Goal: Task Accomplishment & Management: Manage account settings

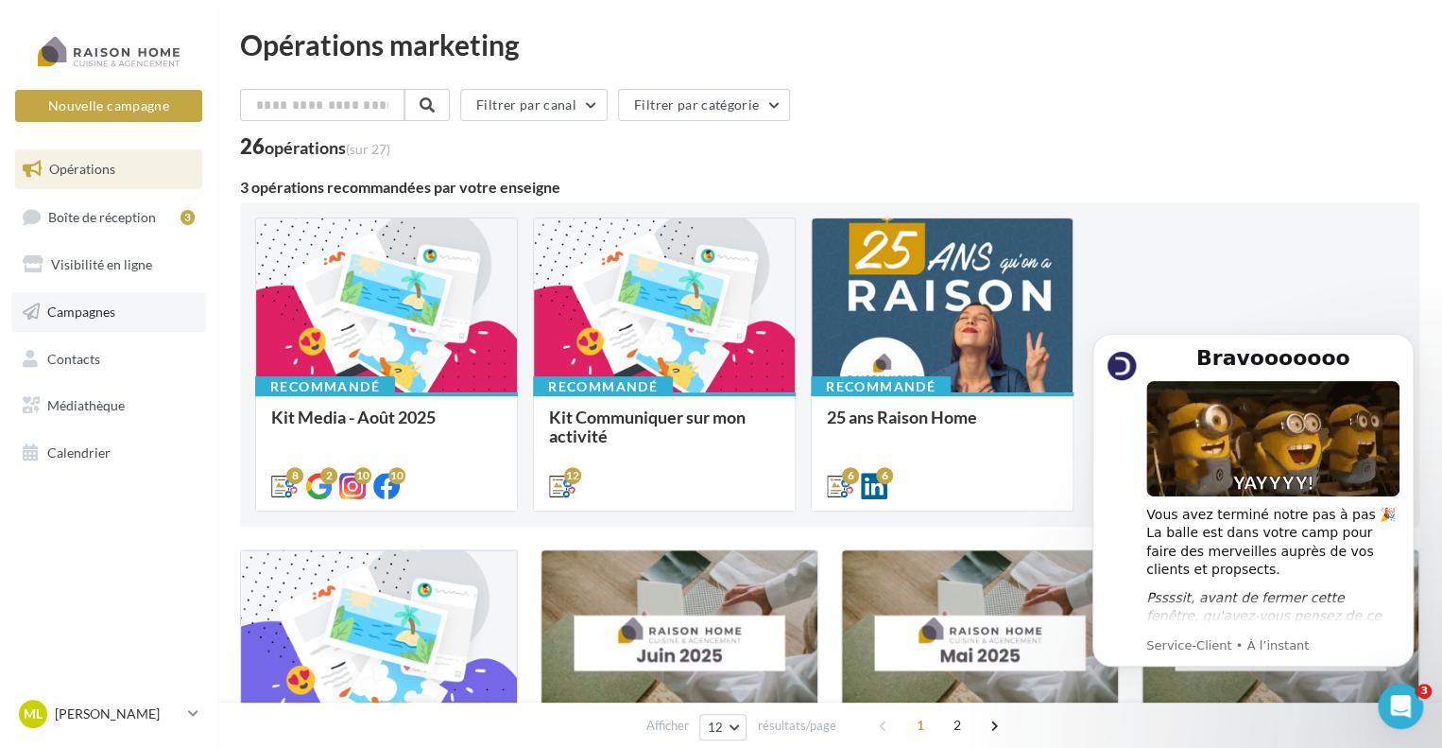
click at [157, 307] on link "Campagnes" at bounding box center [108, 312] width 195 height 40
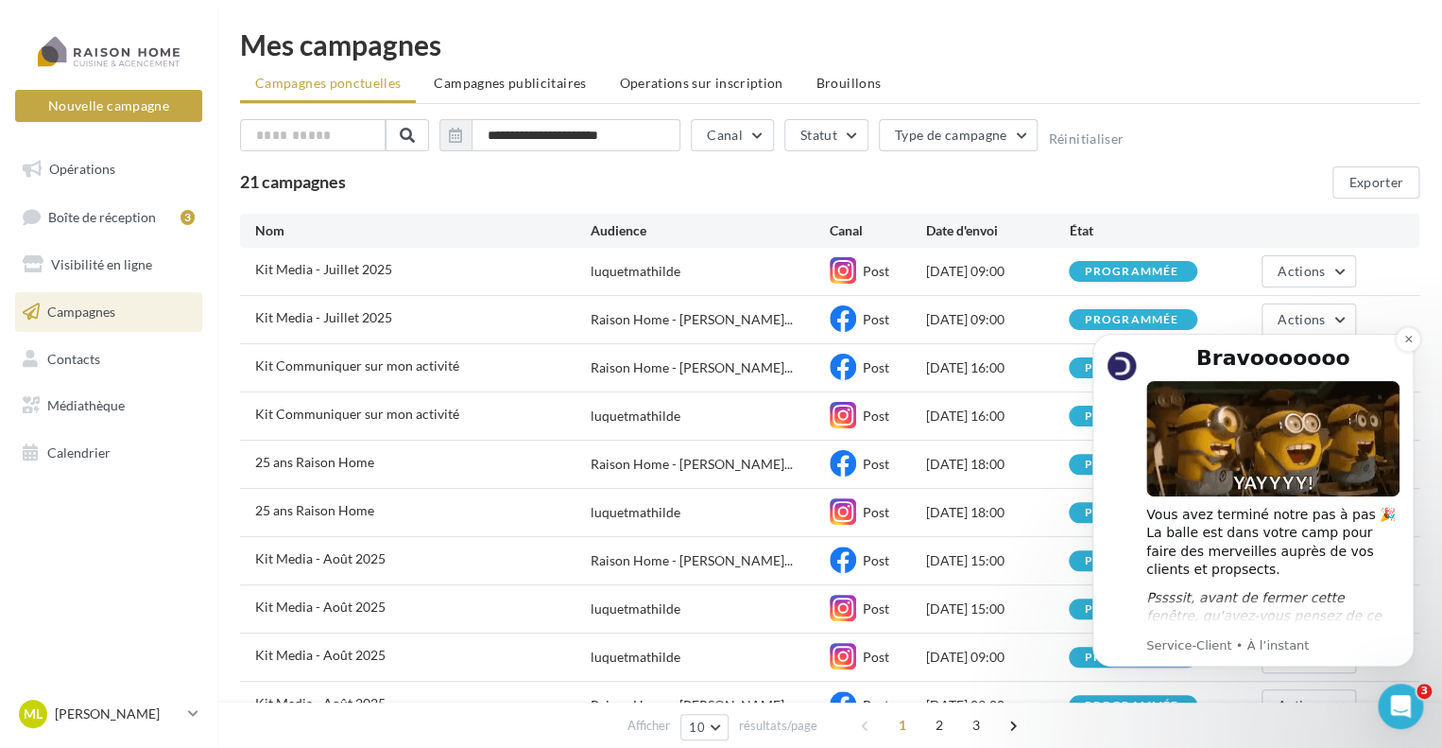
scroll to position [15, 0]
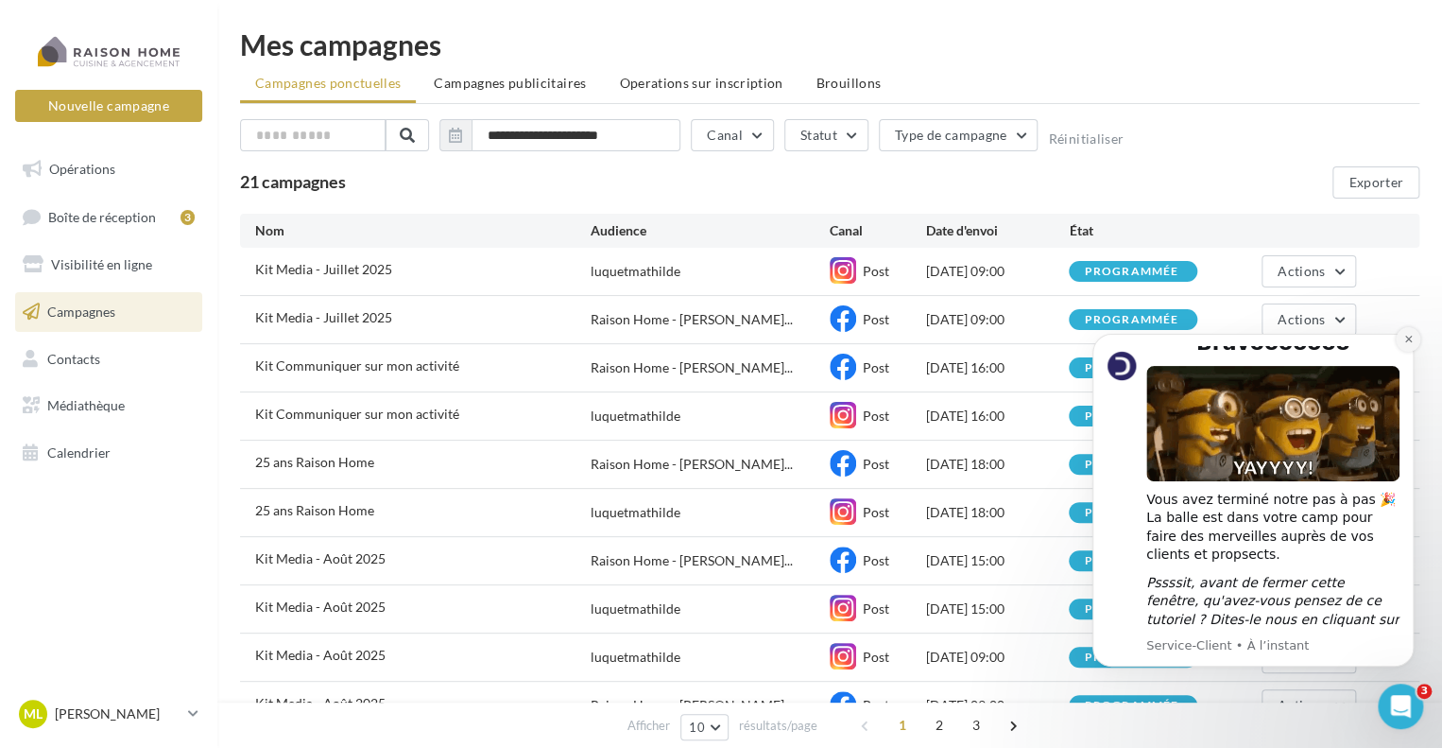
click at [1399, 338] on button "Dismiss notification" at bounding box center [1408, 339] width 25 height 25
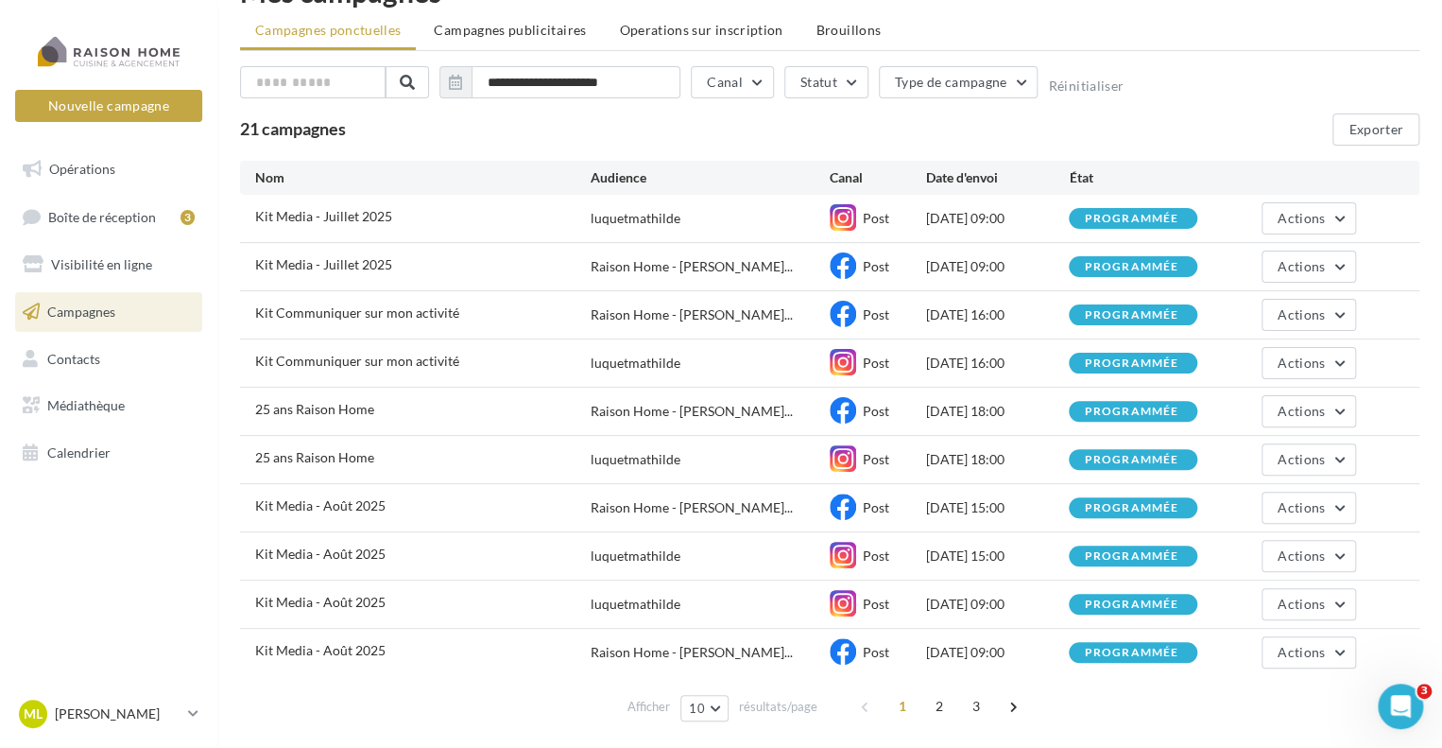
scroll to position [112, 0]
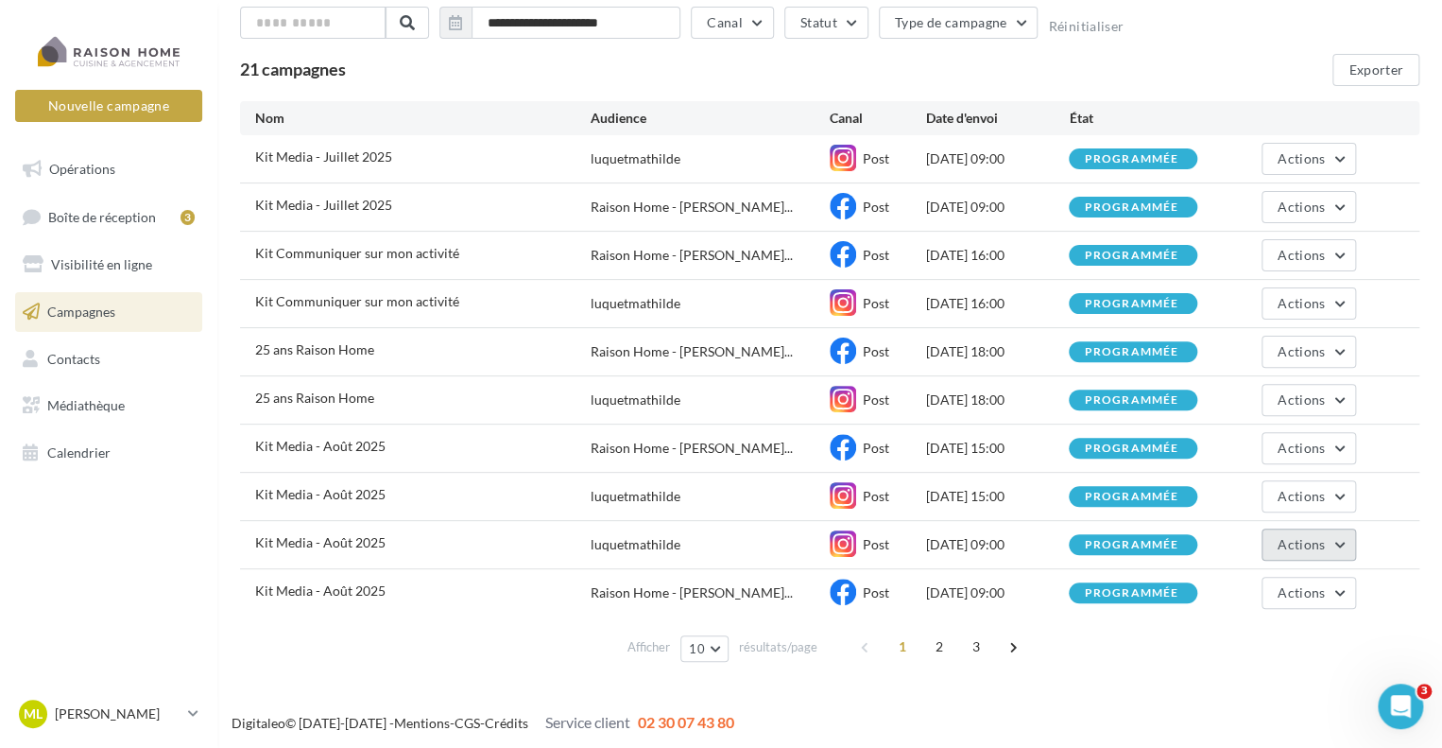
click at [1326, 540] on button "Actions" at bounding box center [1309, 544] width 95 height 32
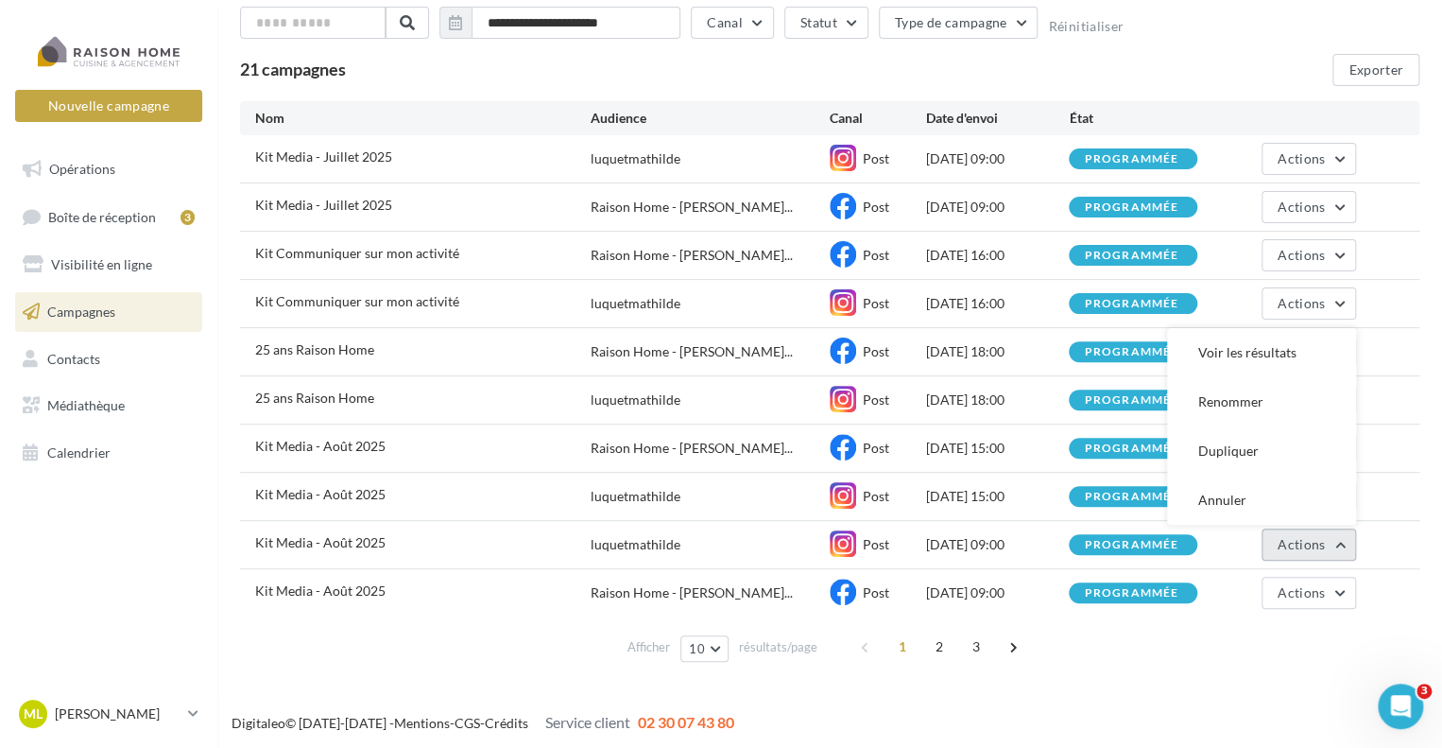
click at [1326, 540] on button "Actions" at bounding box center [1309, 544] width 95 height 32
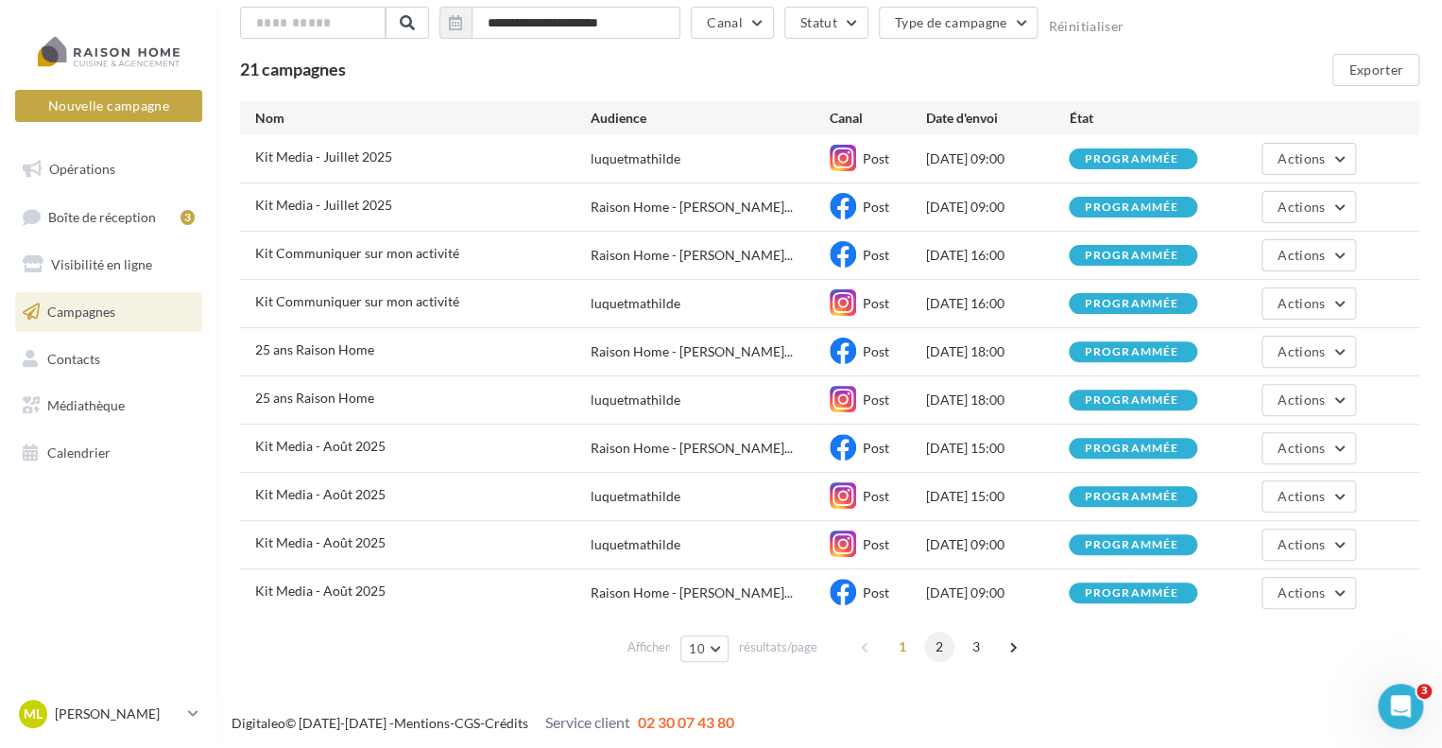
click at [943, 638] on span "2" at bounding box center [939, 646] width 30 height 30
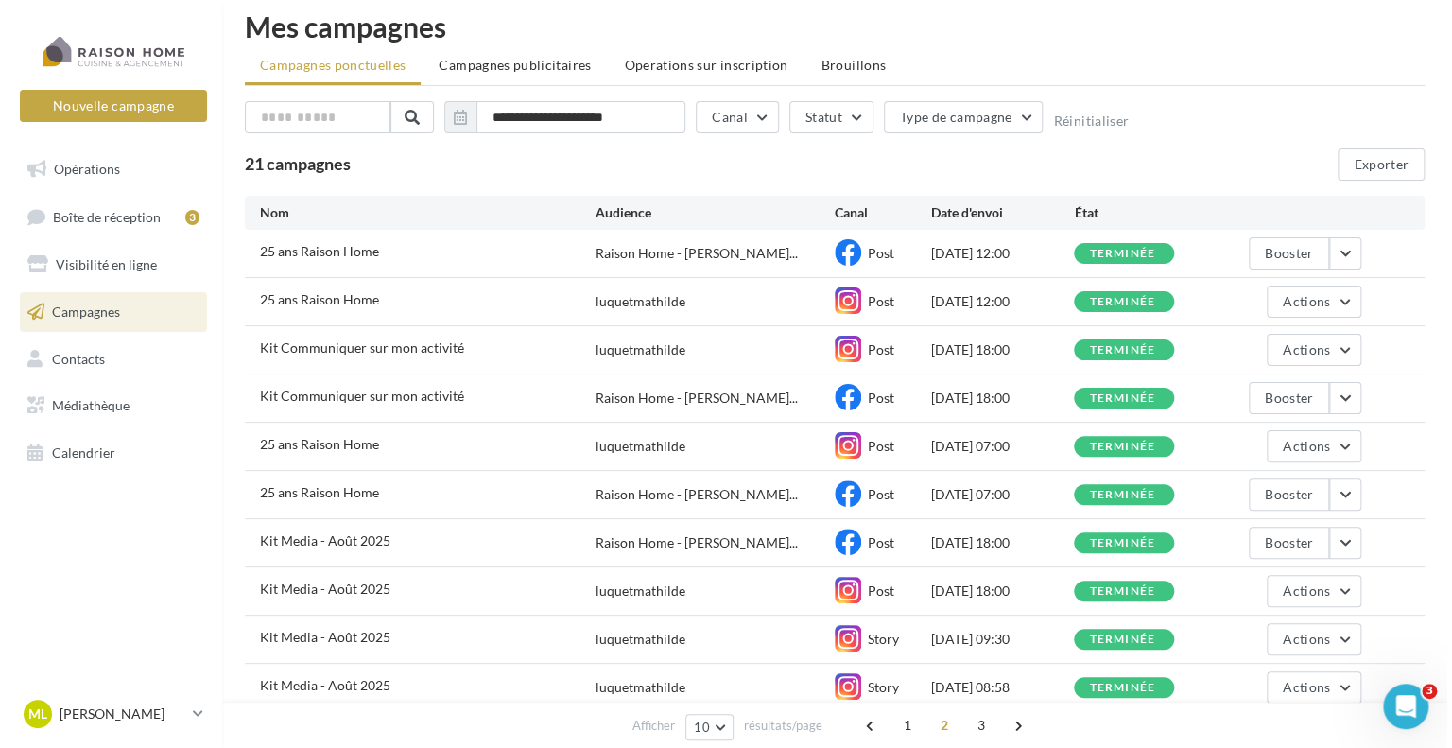
scroll to position [0, 0]
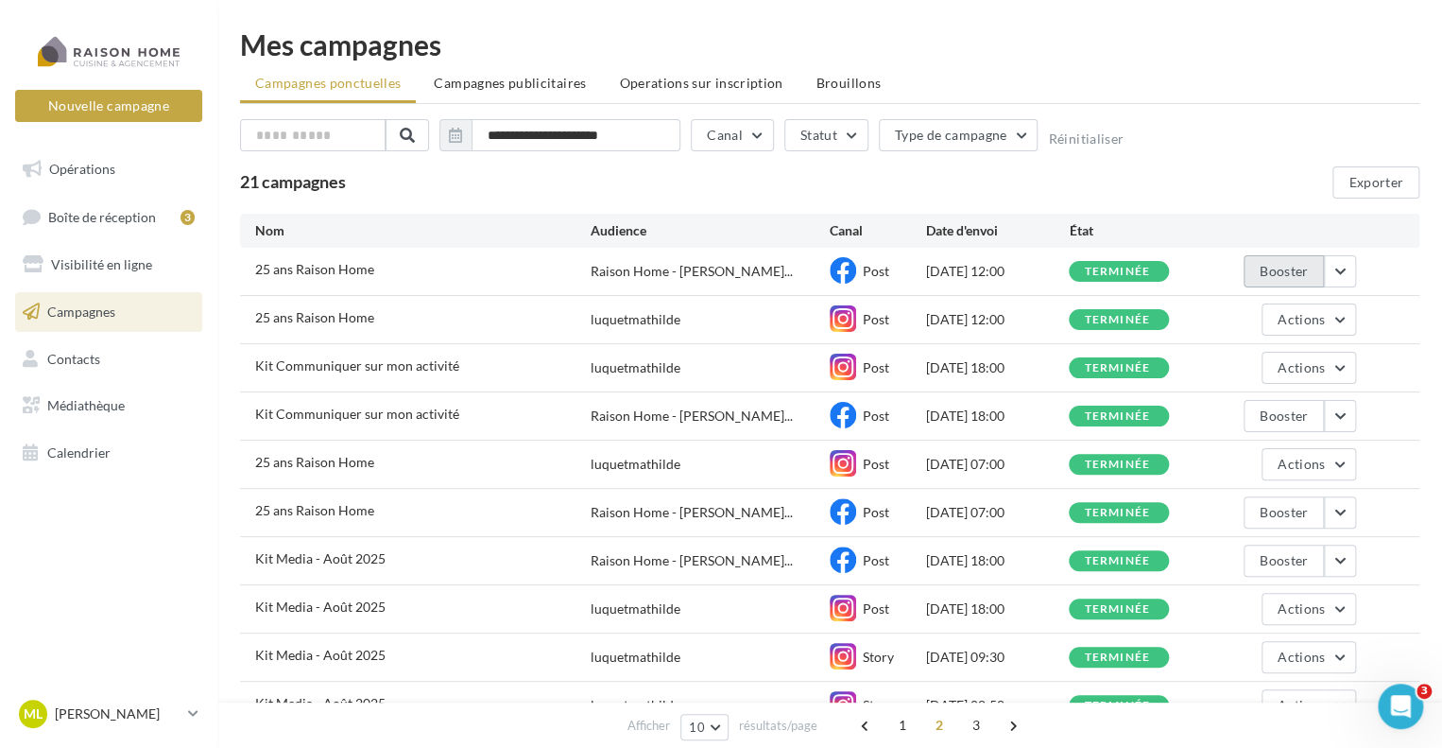
click at [1255, 271] on button "Booster" at bounding box center [1284, 271] width 80 height 32
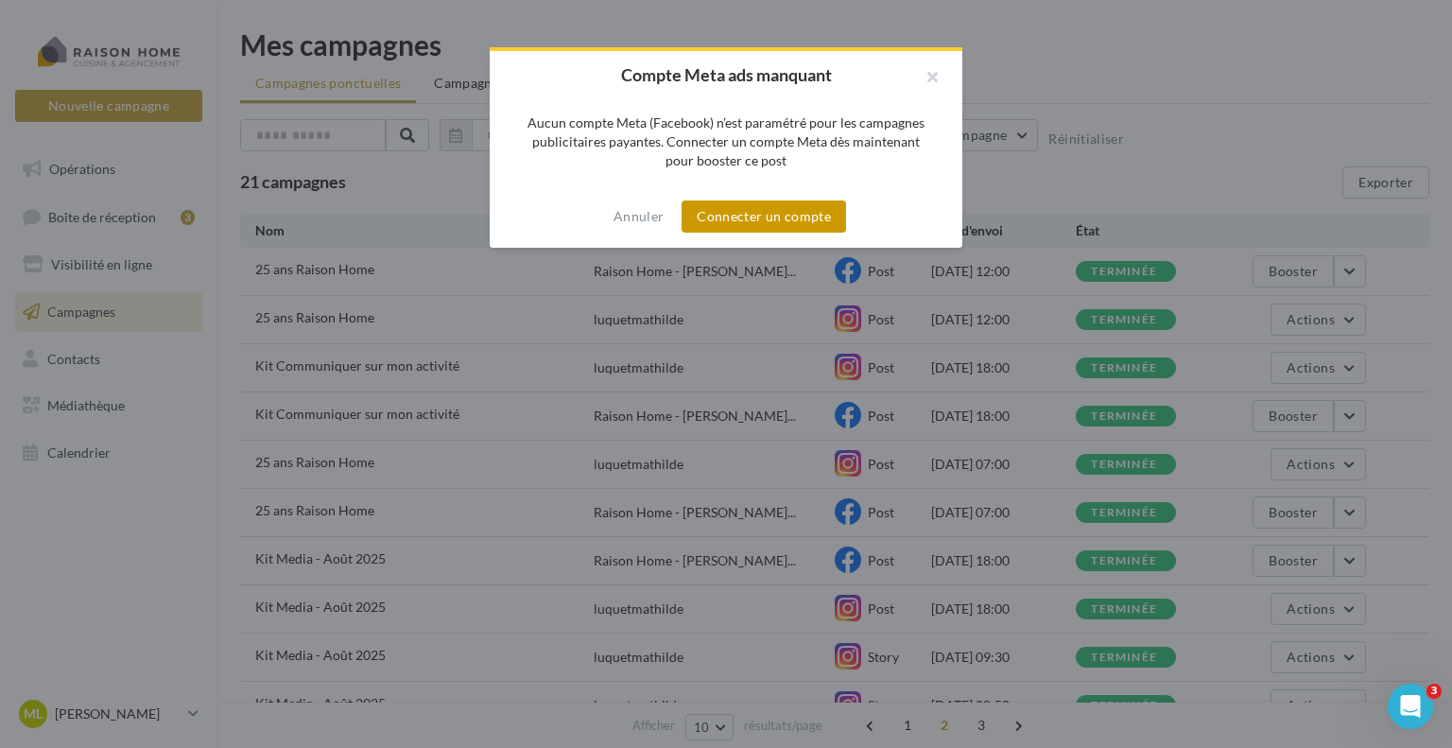
click at [801, 216] on button "Connecter un compte" at bounding box center [763, 216] width 164 height 32
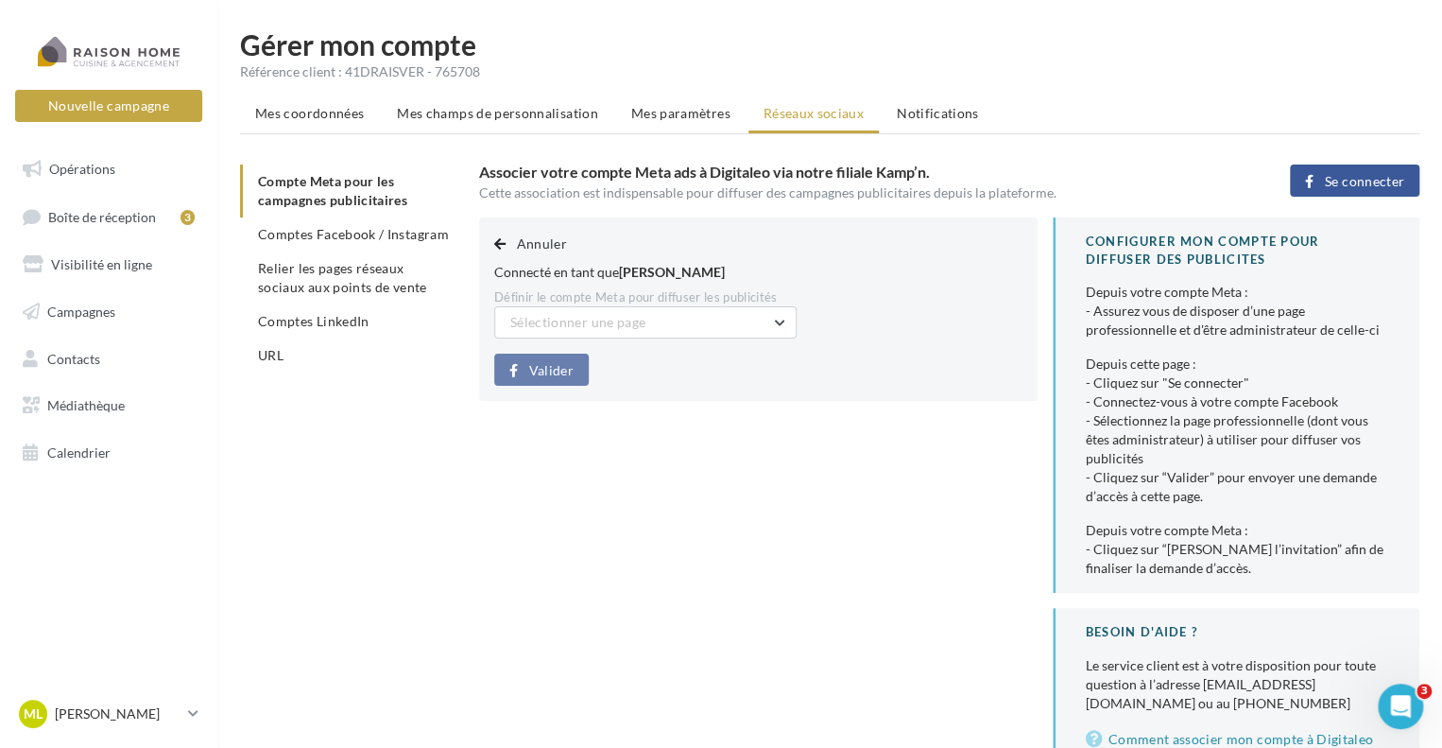
click at [1335, 178] on span "Se connecter" at bounding box center [1364, 181] width 79 height 15
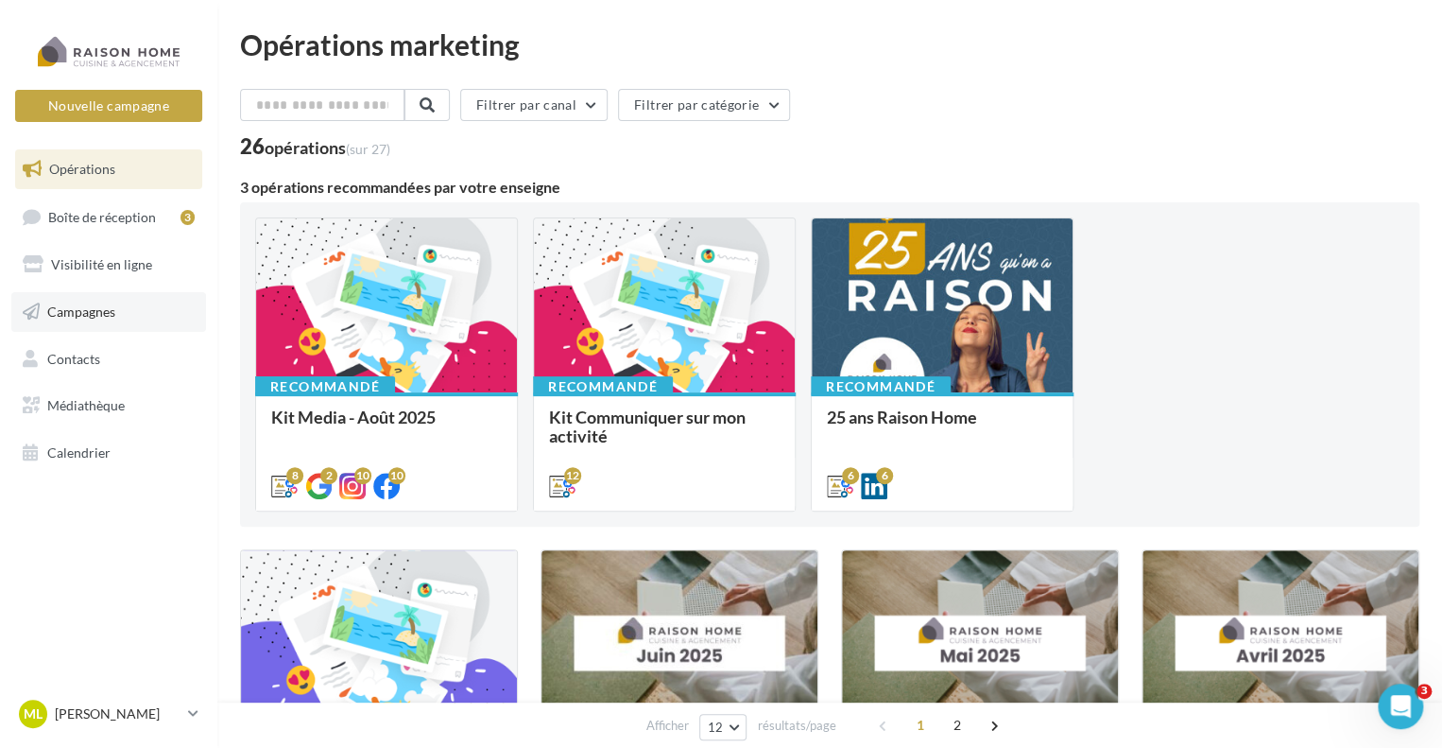
click at [126, 318] on link "Campagnes" at bounding box center [108, 312] width 195 height 40
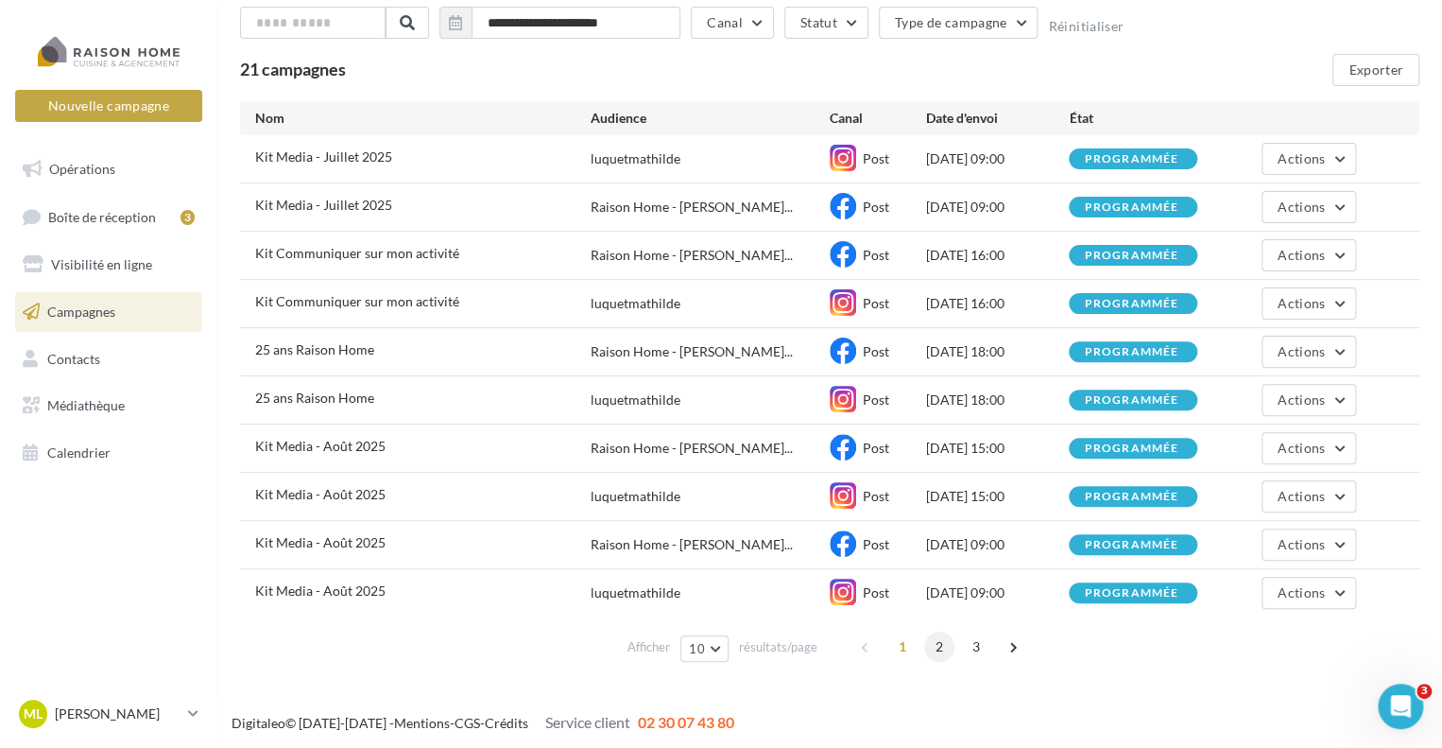
click at [950, 646] on span "2" at bounding box center [939, 646] width 30 height 30
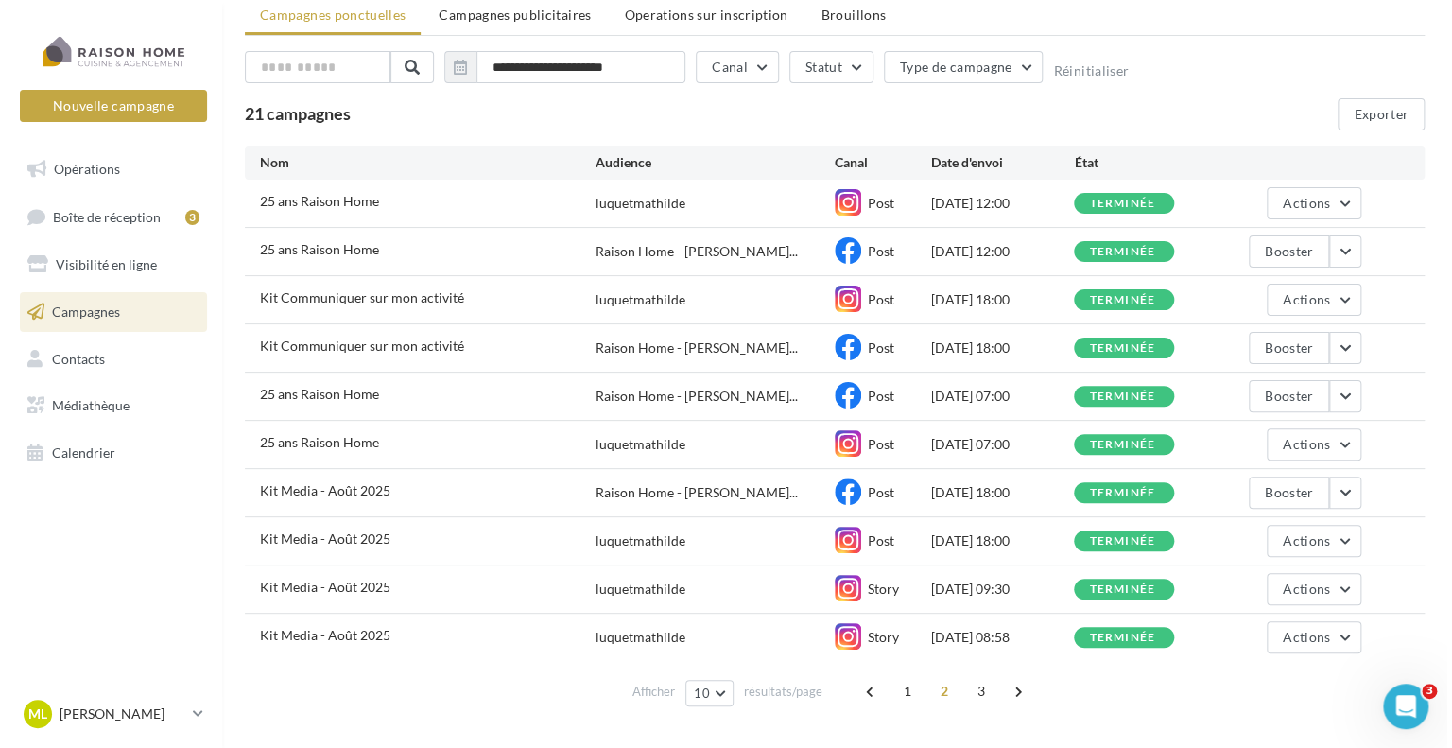
scroll to position [112, 0]
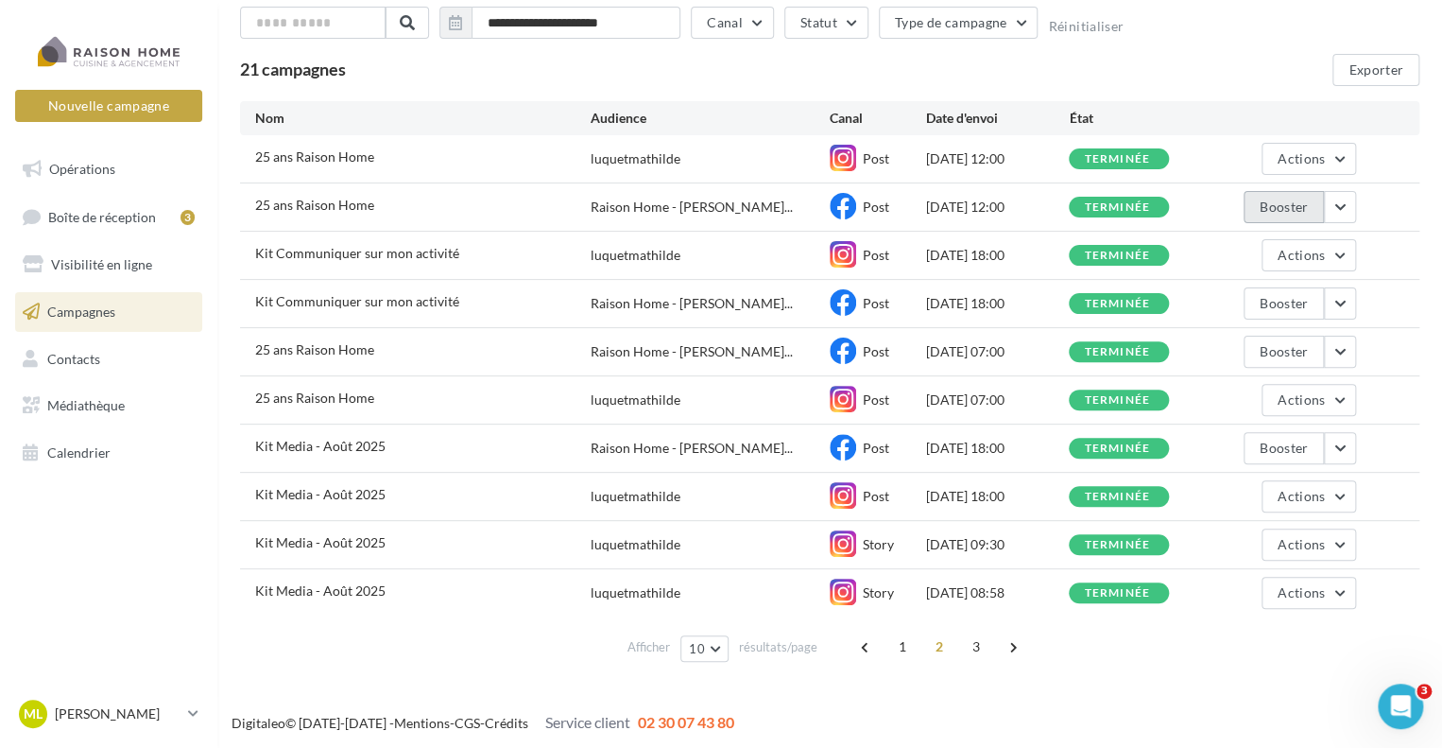
click at [1303, 204] on button "Booster" at bounding box center [1284, 207] width 80 height 32
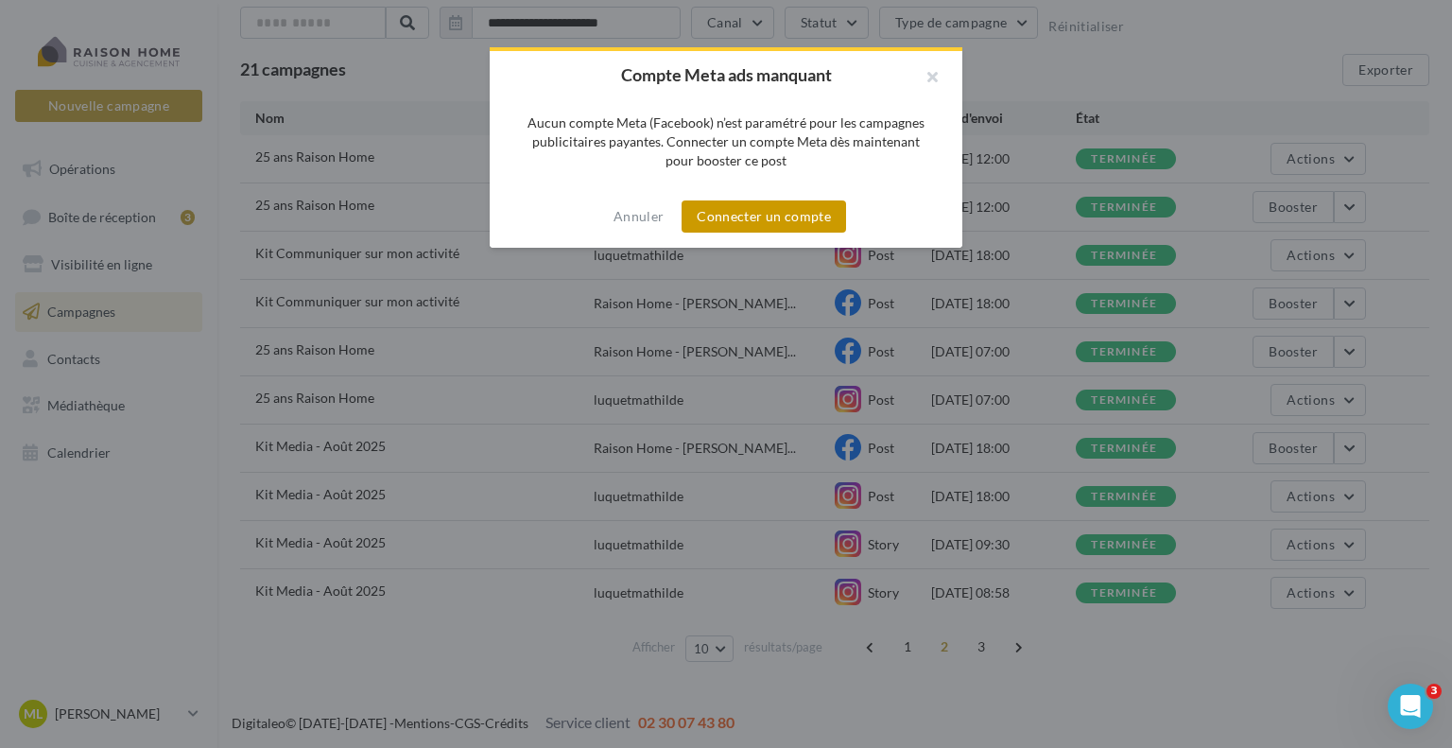
click at [797, 223] on button "Connecter un compte" at bounding box center [763, 216] width 164 height 32
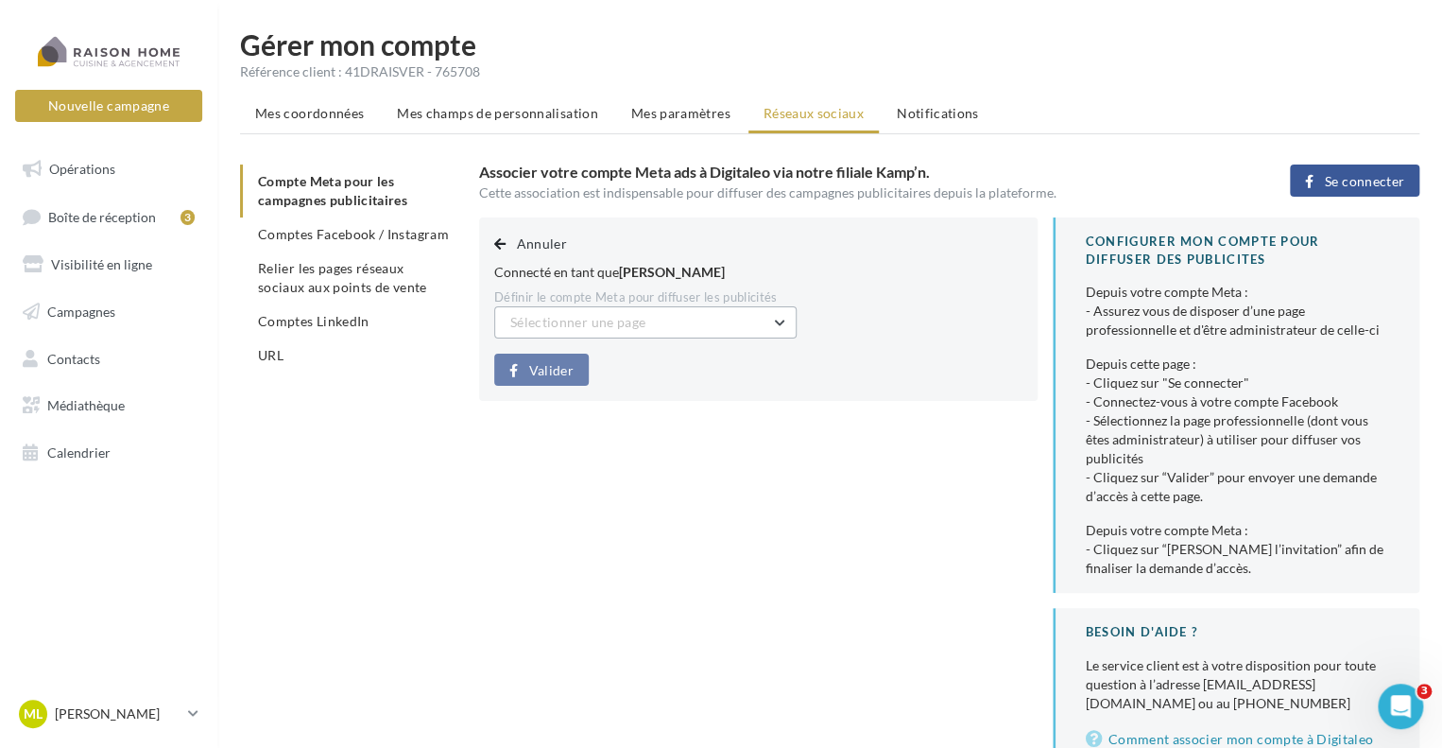
click at [647, 314] on button "Sélectionner une page" at bounding box center [645, 322] width 302 height 32
click at [658, 387] on button "Raison Home - Mathilde Luquet (Admin)" at bounding box center [645, 380] width 302 height 68
click at [568, 364] on span "Valider" at bounding box center [551, 370] width 44 height 15
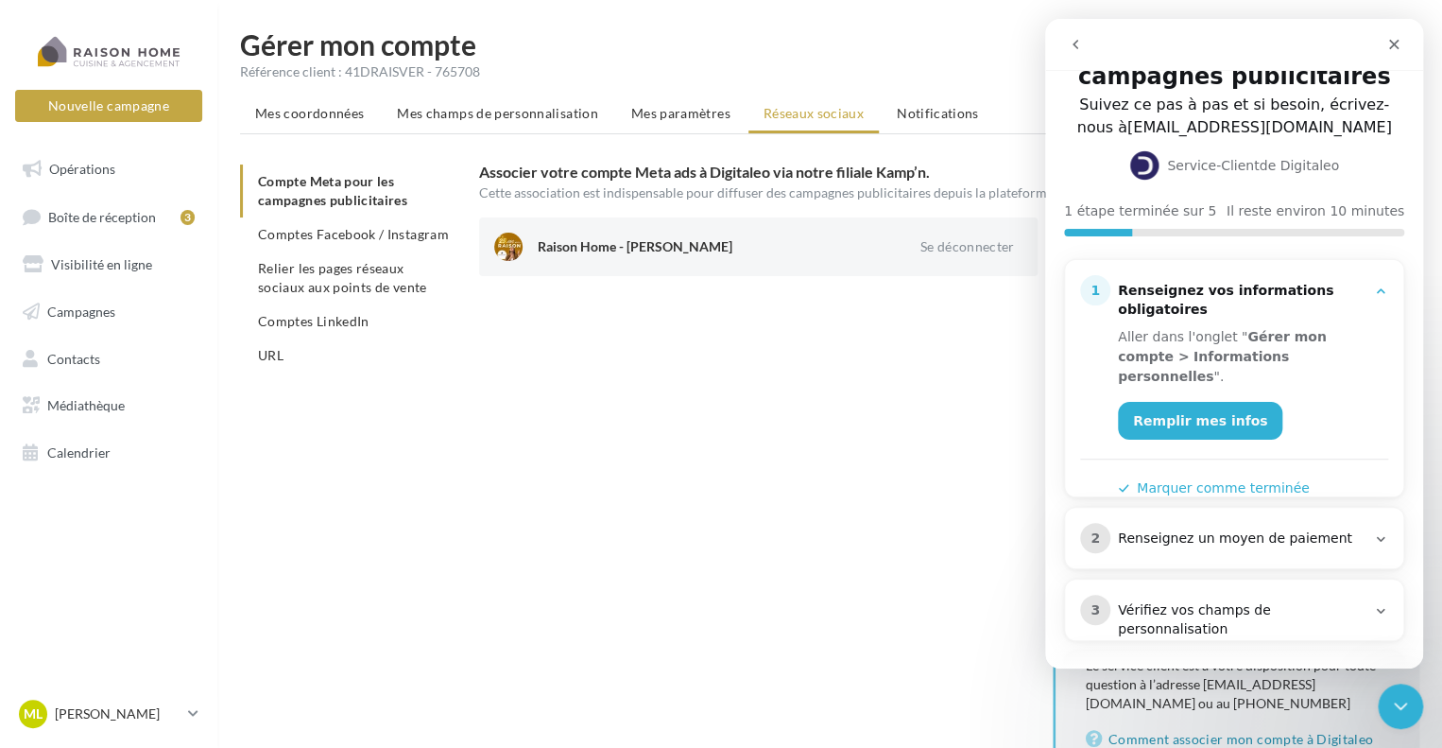
scroll to position [95, 0]
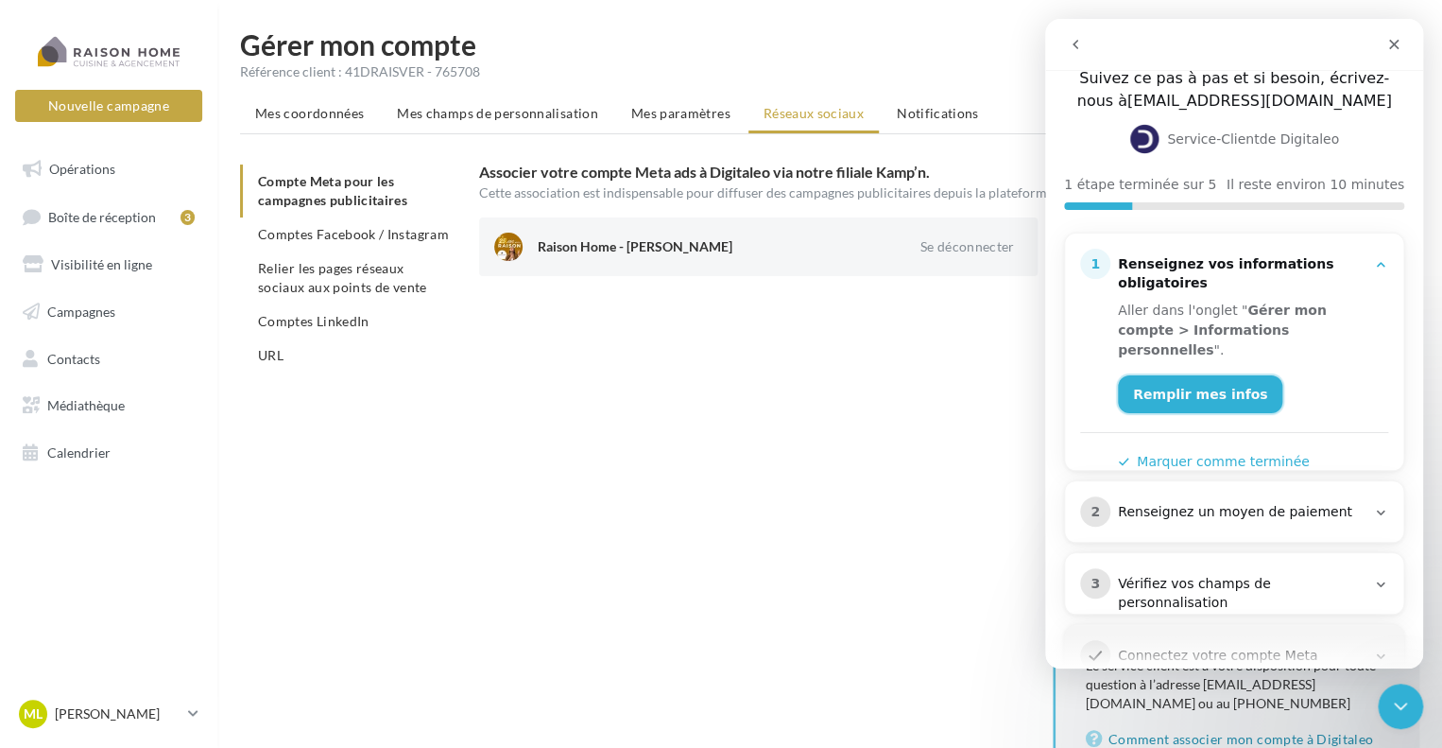
click at [1230, 377] on link "Remplir mes infos" at bounding box center [1200, 394] width 164 height 38
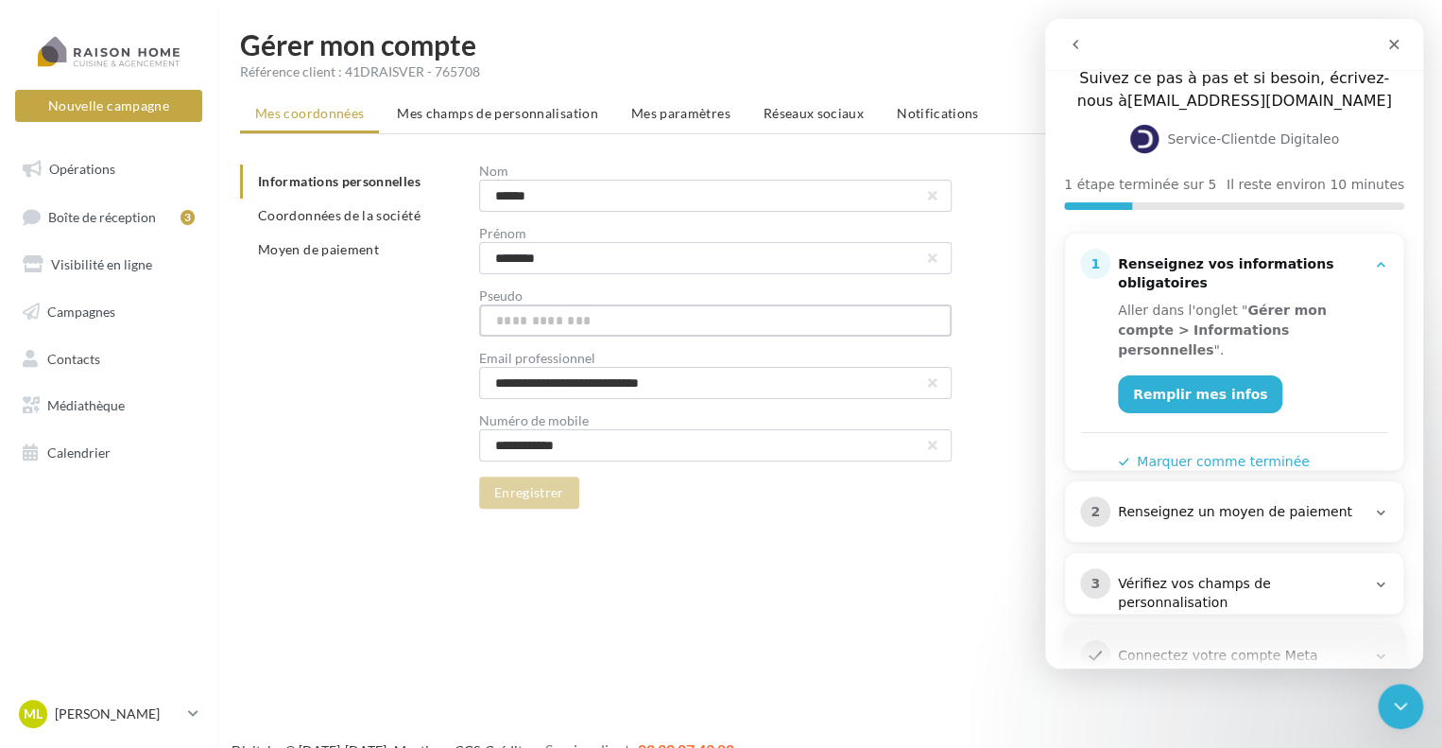
click at [556, 318] on input "text" at bounding box center [715, 320] width 473 height 32
type input "**"
click at [558, 497] on button "Enregistrer" at bounding box center [529, 492] width 100 height 32
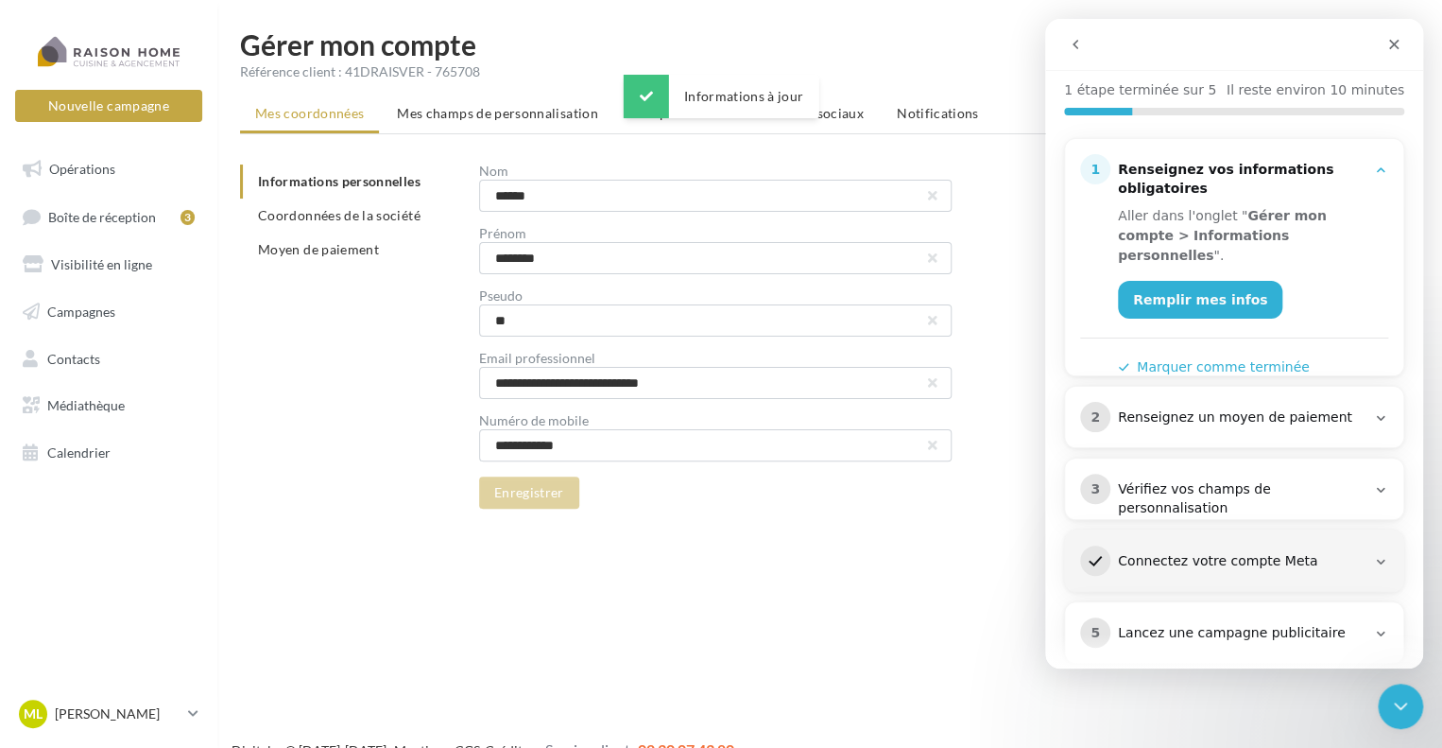
click at [1255, 405] on div "2 Renseignez un moyen de paiement" at bounding box center [1234, 417] width 308 height 30
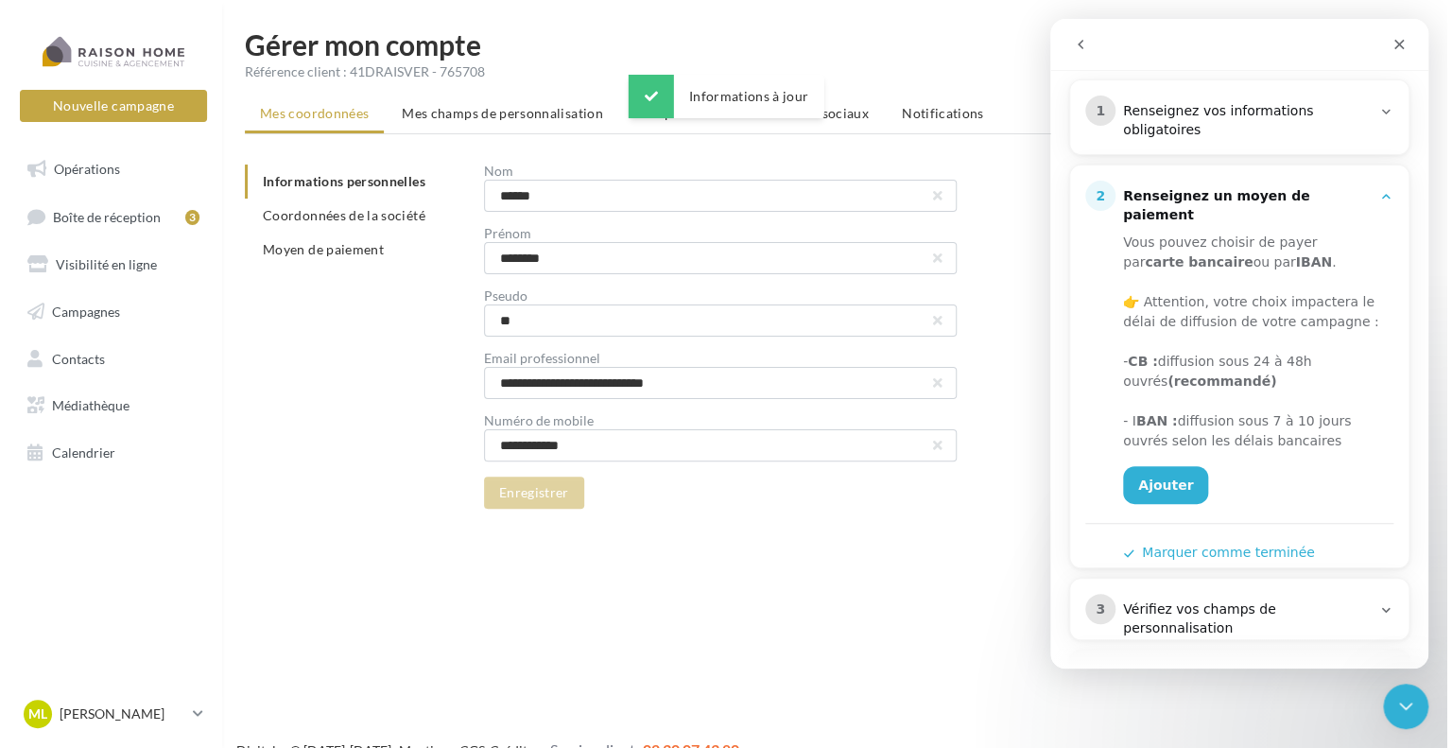
scroll to position [284, 0]
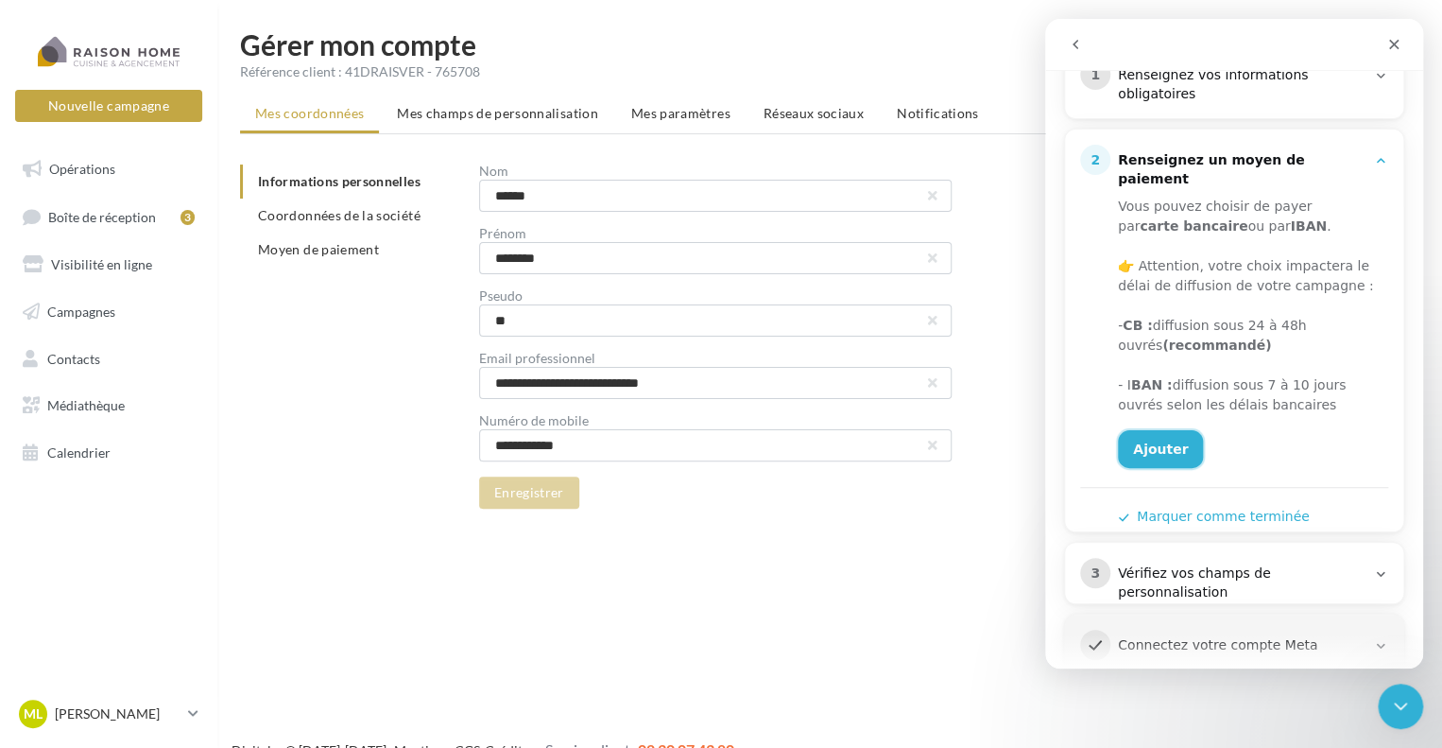
click at [1159, 439] on link "Ajouter" at bounding box center [1160, 449] width 85 height 38
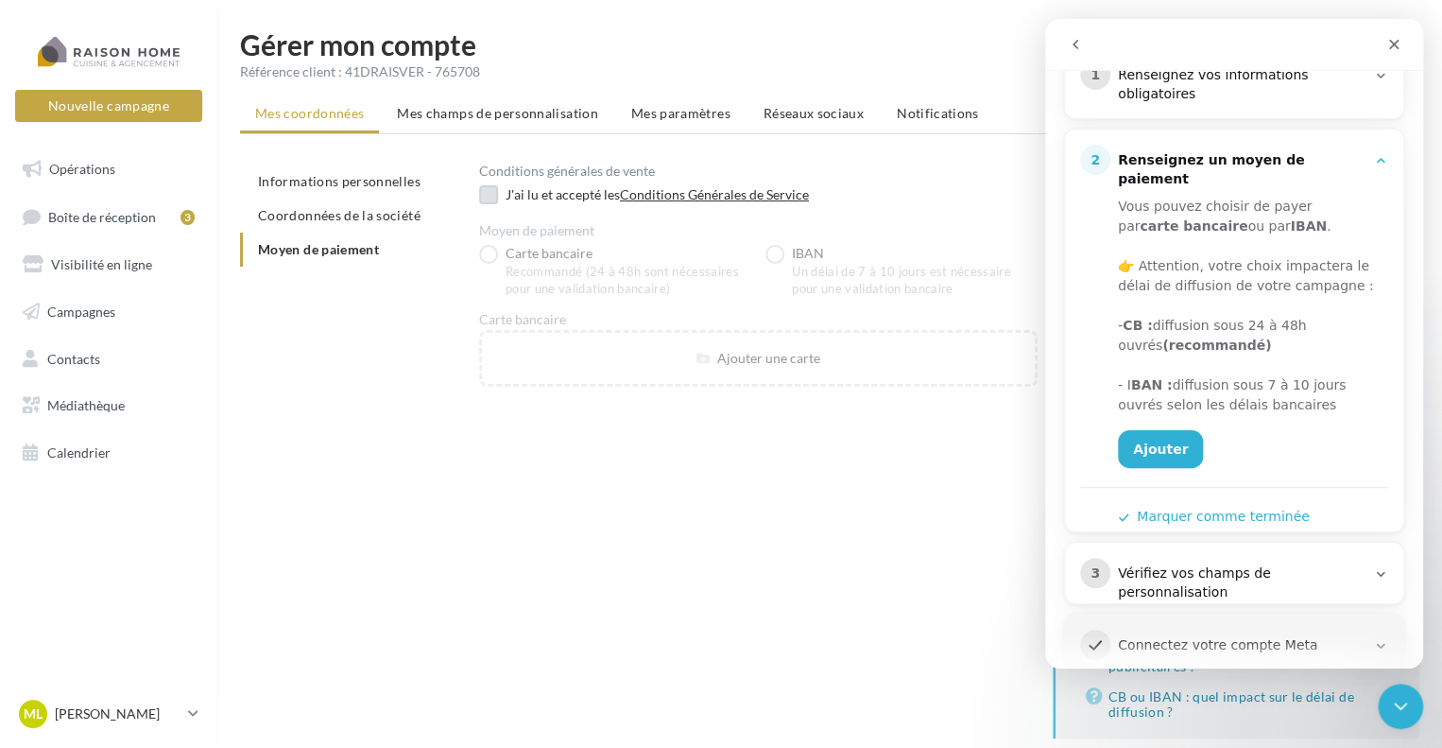
click at [527, 199] on div "J'ai lu et accepté les Conditions Générales de Service" at bounding box center [772, 194] width 532 height 19
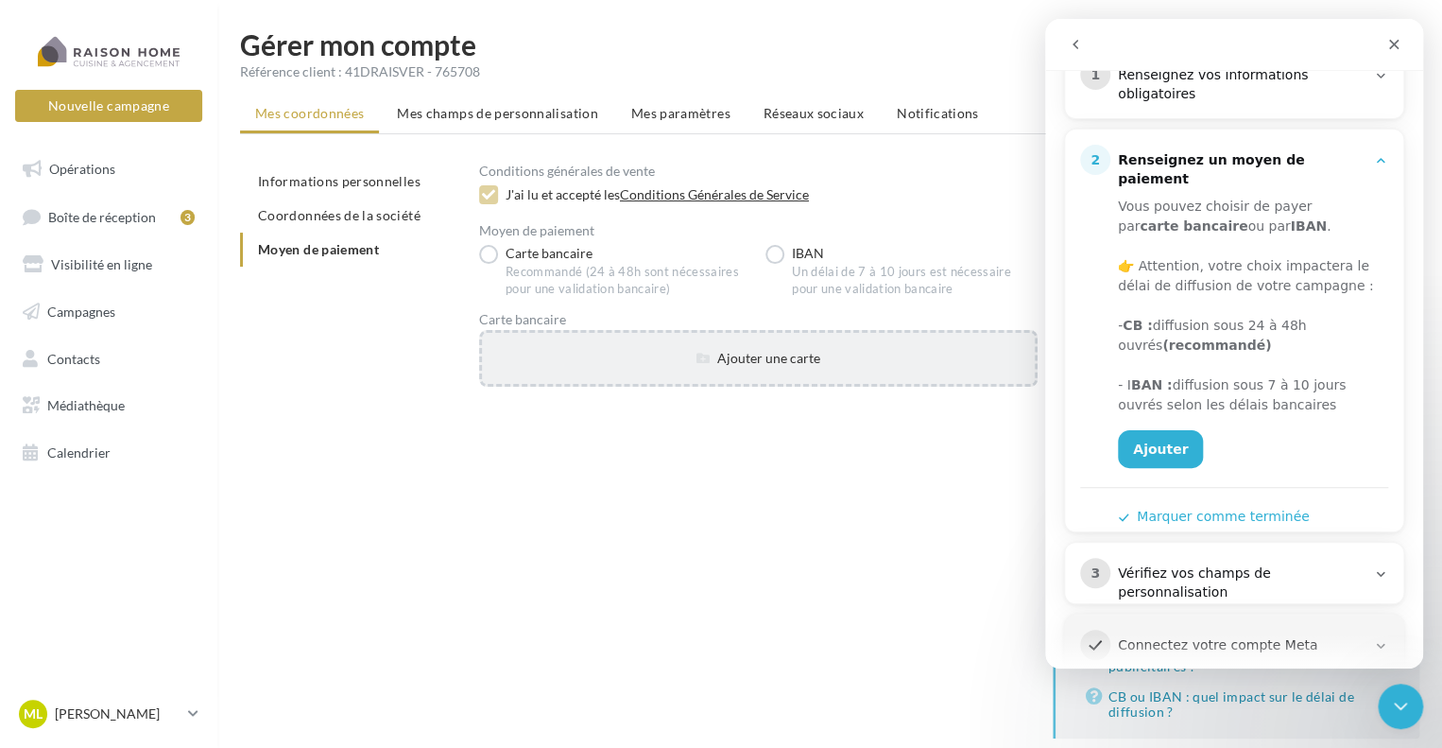
click at [674, 351] on div "Ajouter une carte" at bounding box center [758, 358] width 553 height 19
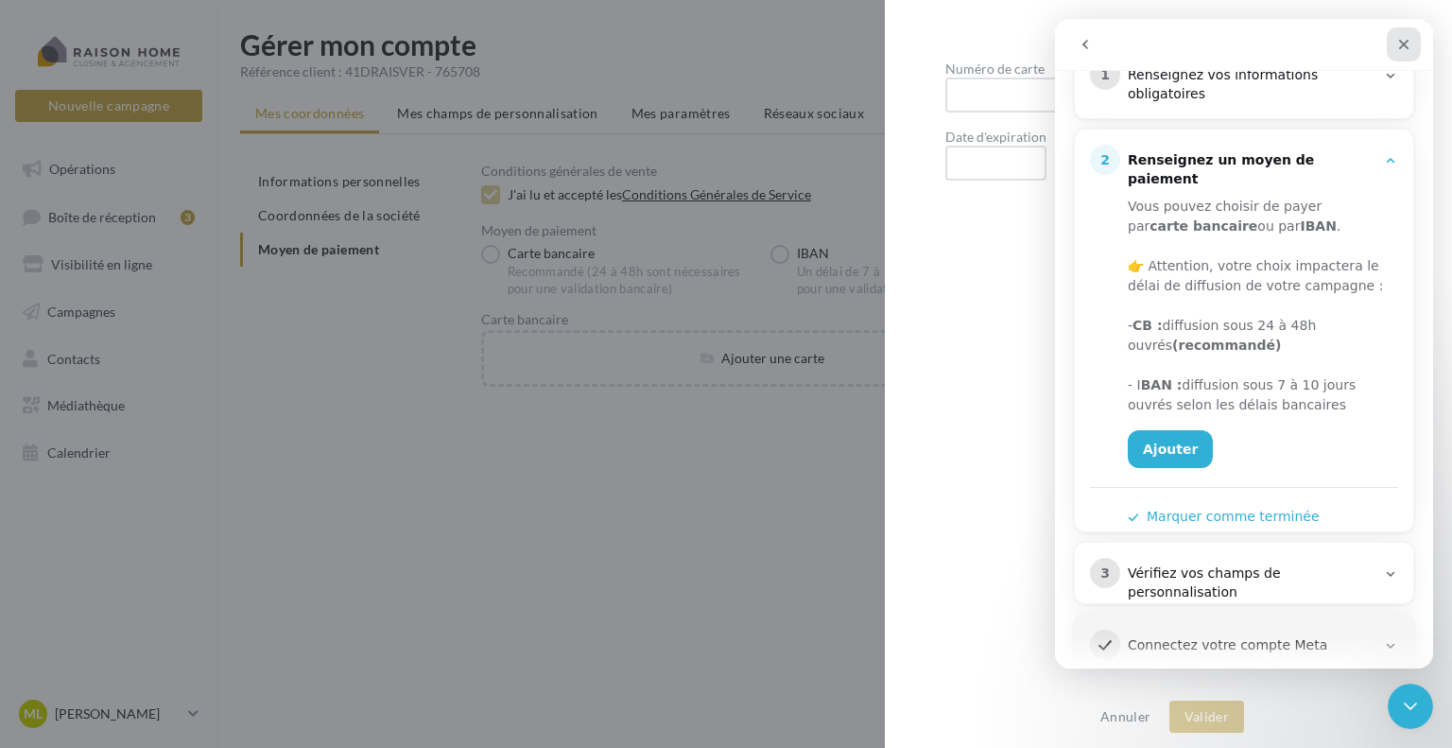
click at [1407, 45] on icon "Fermer" at bounding box center [1403, 44] width 15 height 15
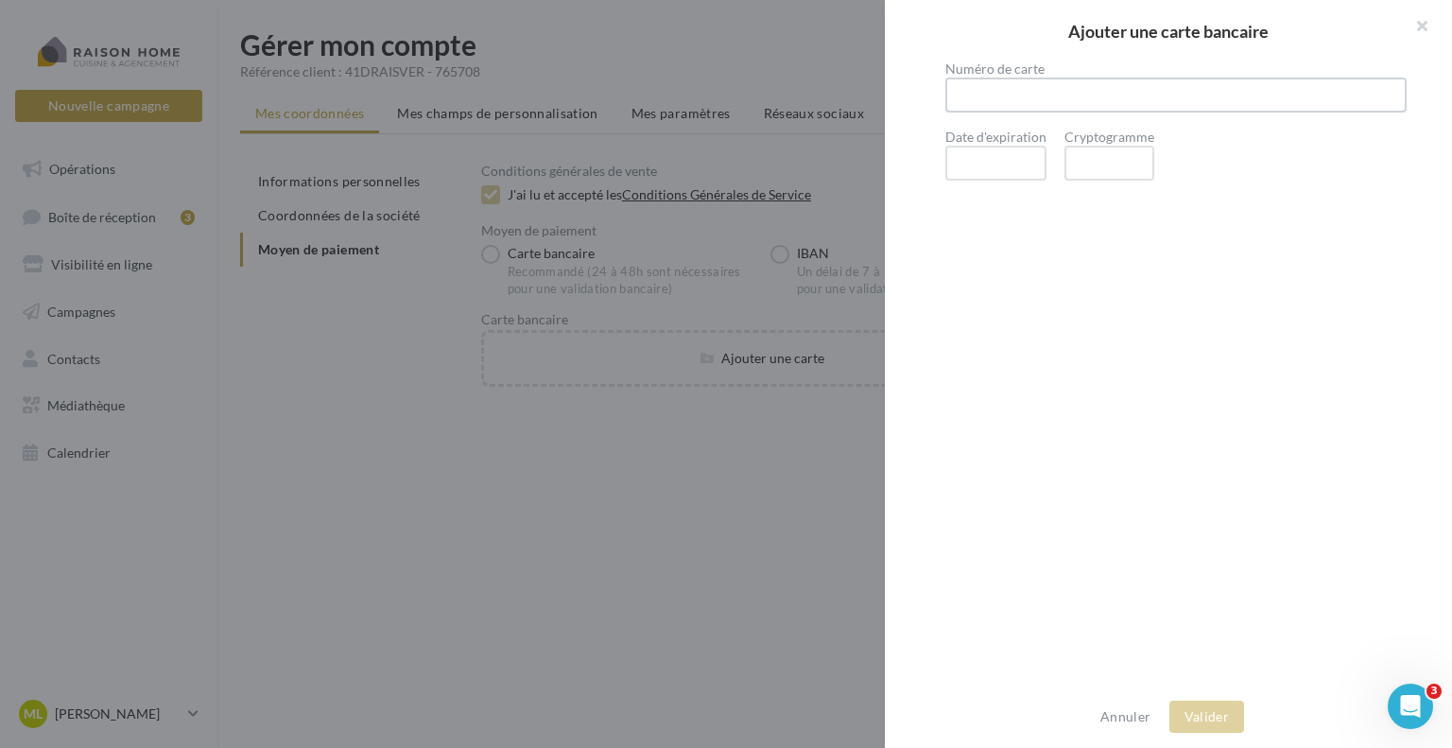
click at [863, 198] on div at bounding box center [726, 374] width 1452 height 748
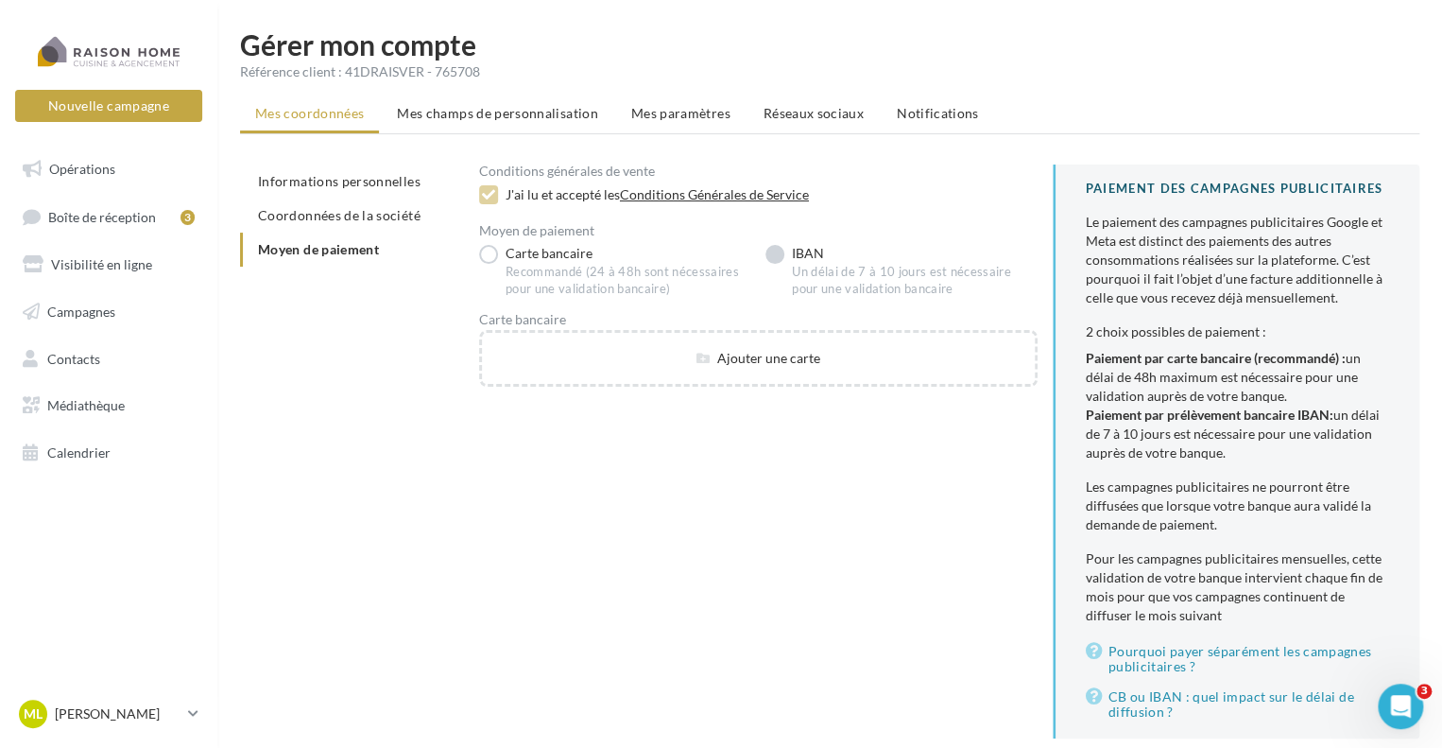
click at [775, 252] on label "IBAN Un délai de 7 à 10 jours est nécessaire pour une validation bancaire" at bounding box center [901, 271] width 271 height 53
click at [658, 338] on div at bounding box center [758, 348] width 559 height 35
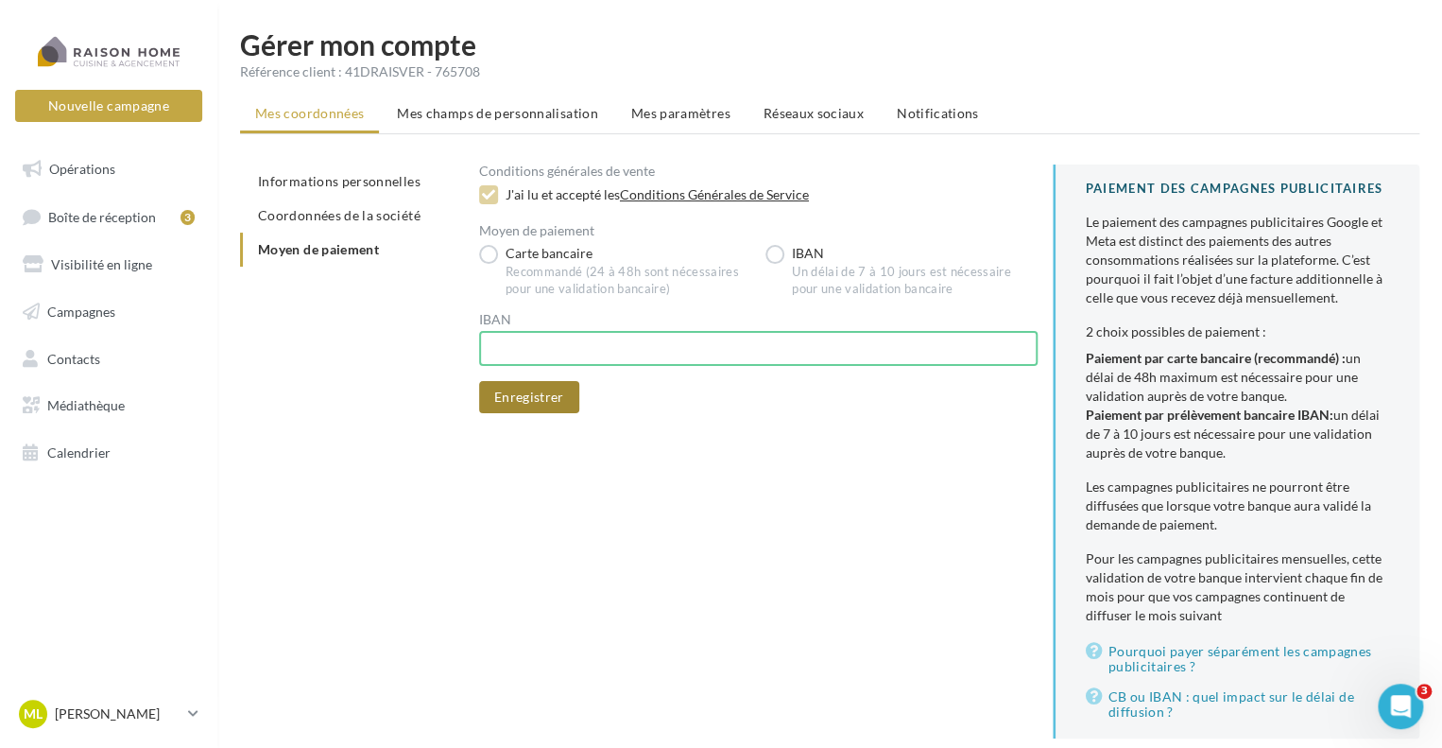
click at [560, 381] on button "Enregistrer" at bounding box center [529, 397] width 100 height 32
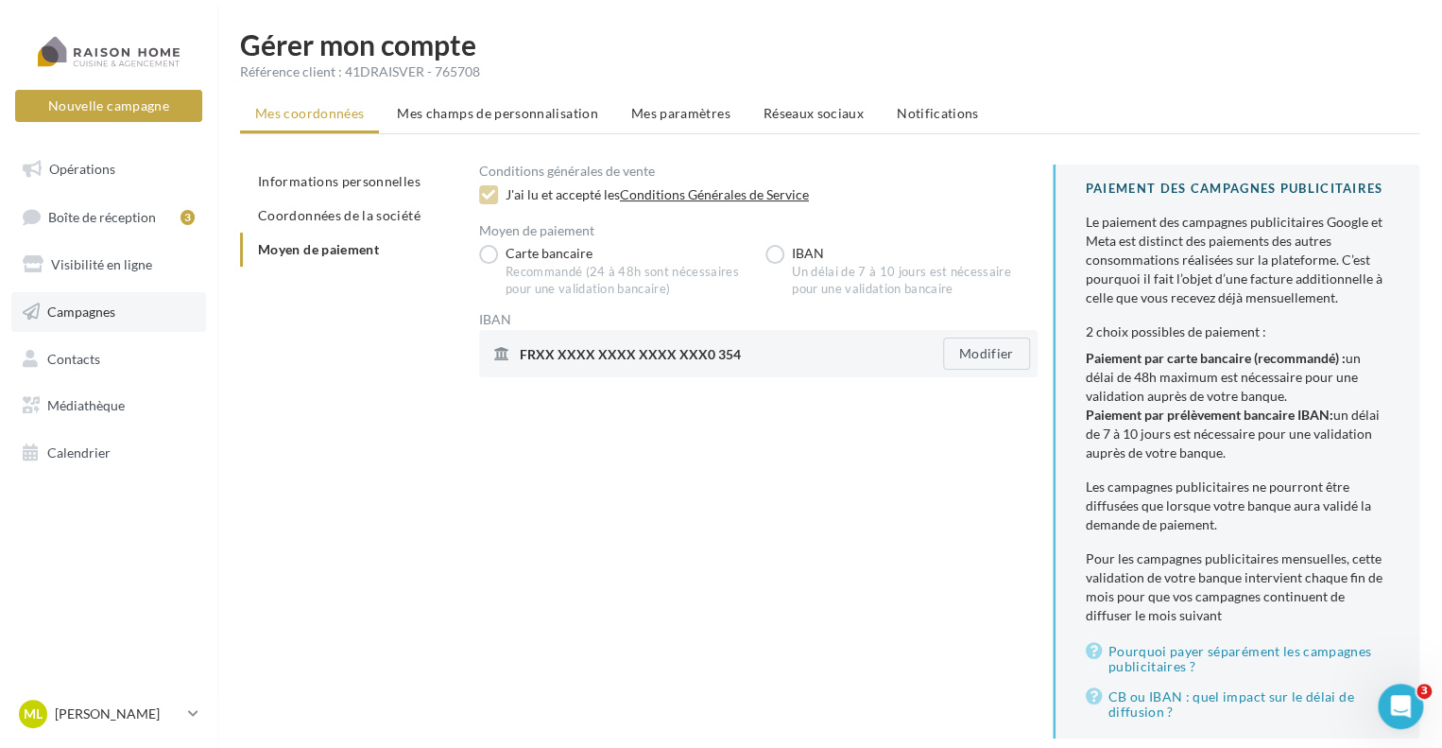
click at [139, 313] on link "Campagnes" at bounding box center [108, 312] width 195 height 40
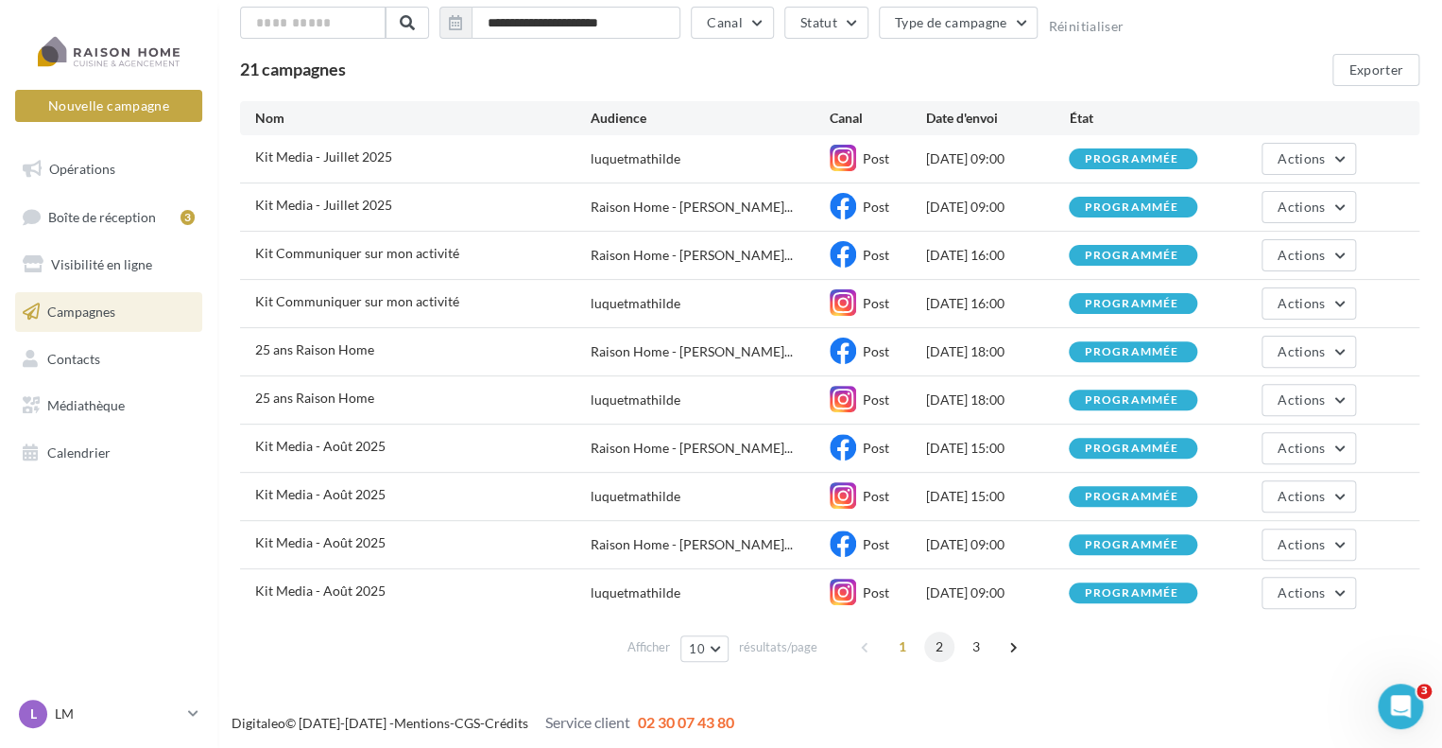
click at [942, 638] on span "2" at bounding box center [939, 646] width 30 height 30
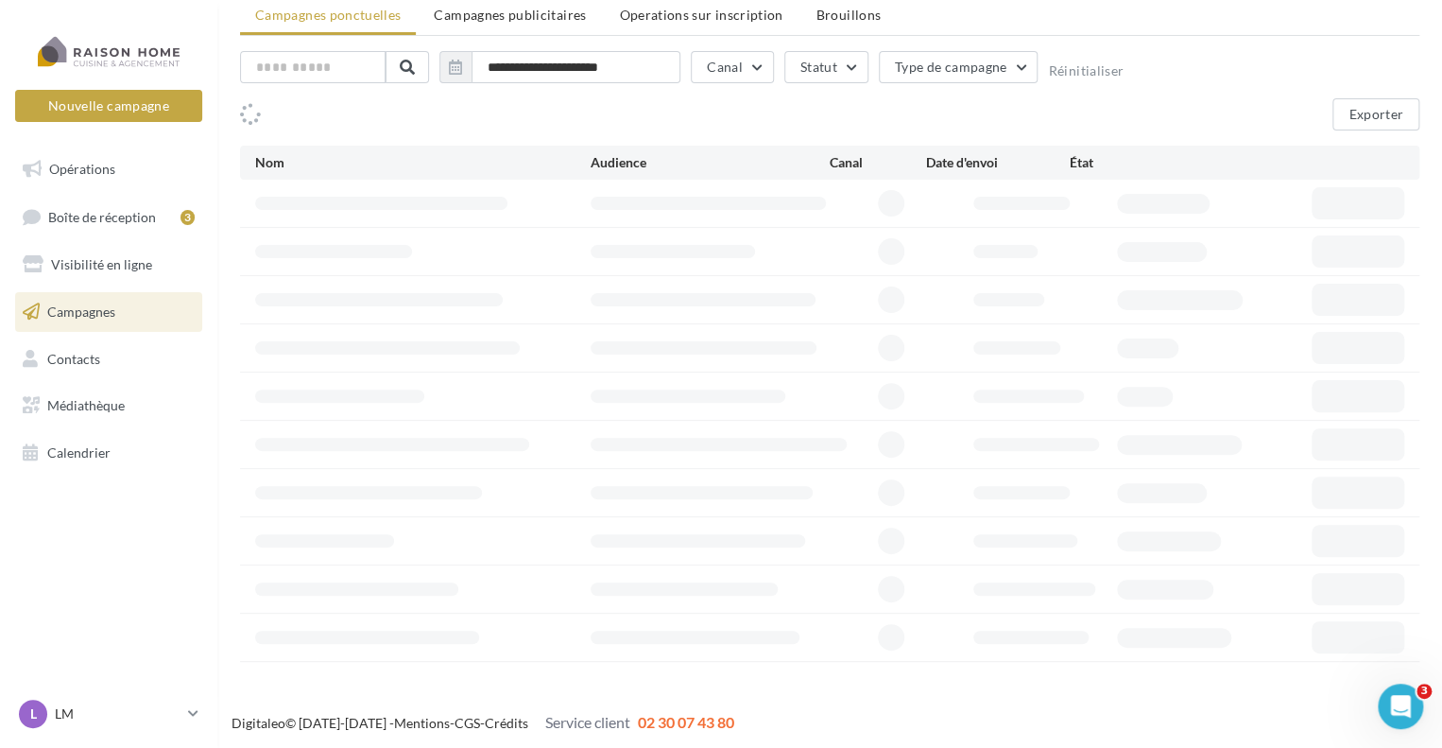
scroll to position [112, 0]
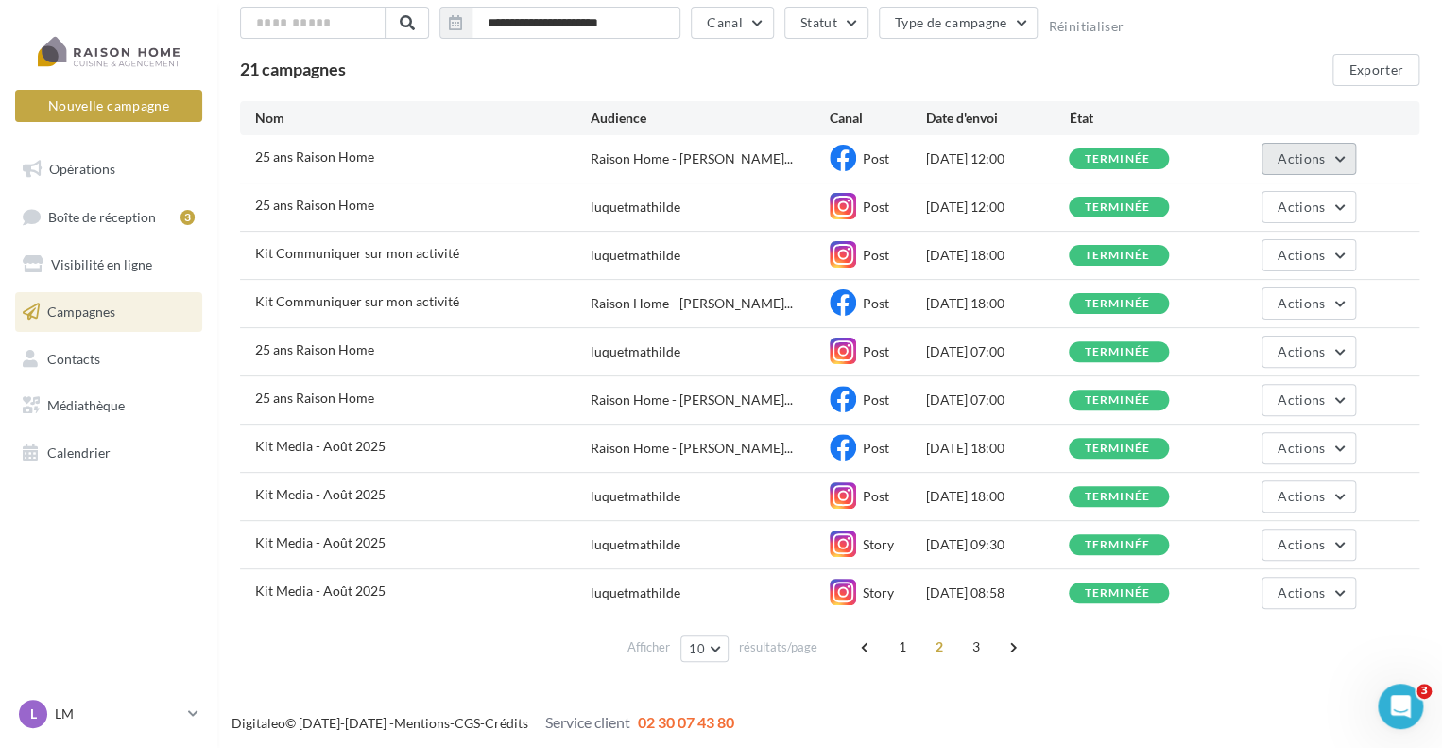
click at [1338, 154] on button "Actions" at bounding box center [1309, 159] width 95 height 32
click at [1278, 160] on span "Actions" at bounding box center [1301, 158] width 47 height 16
click at [983, 642] on span "3" at bounding box center [976, 646] width 30 height 30
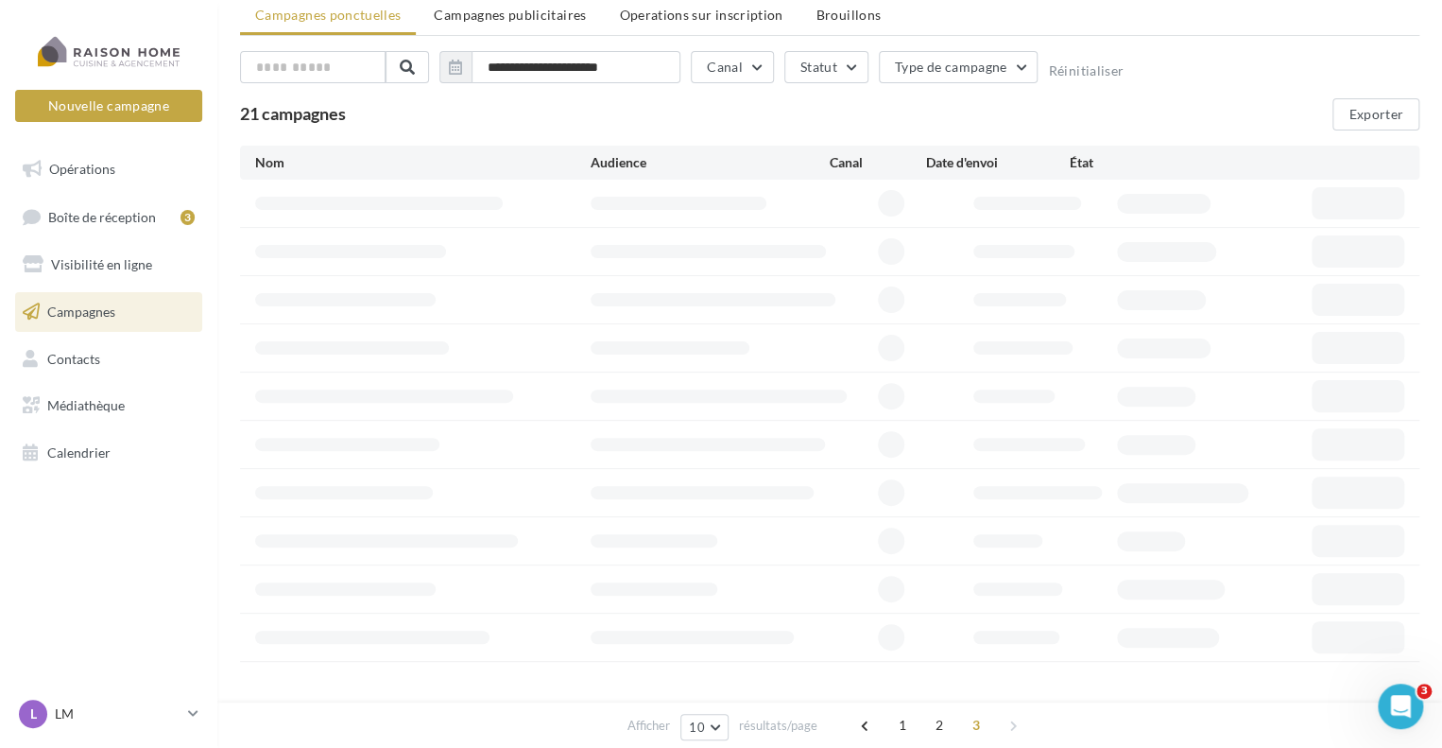
scroll to position [0, 0]
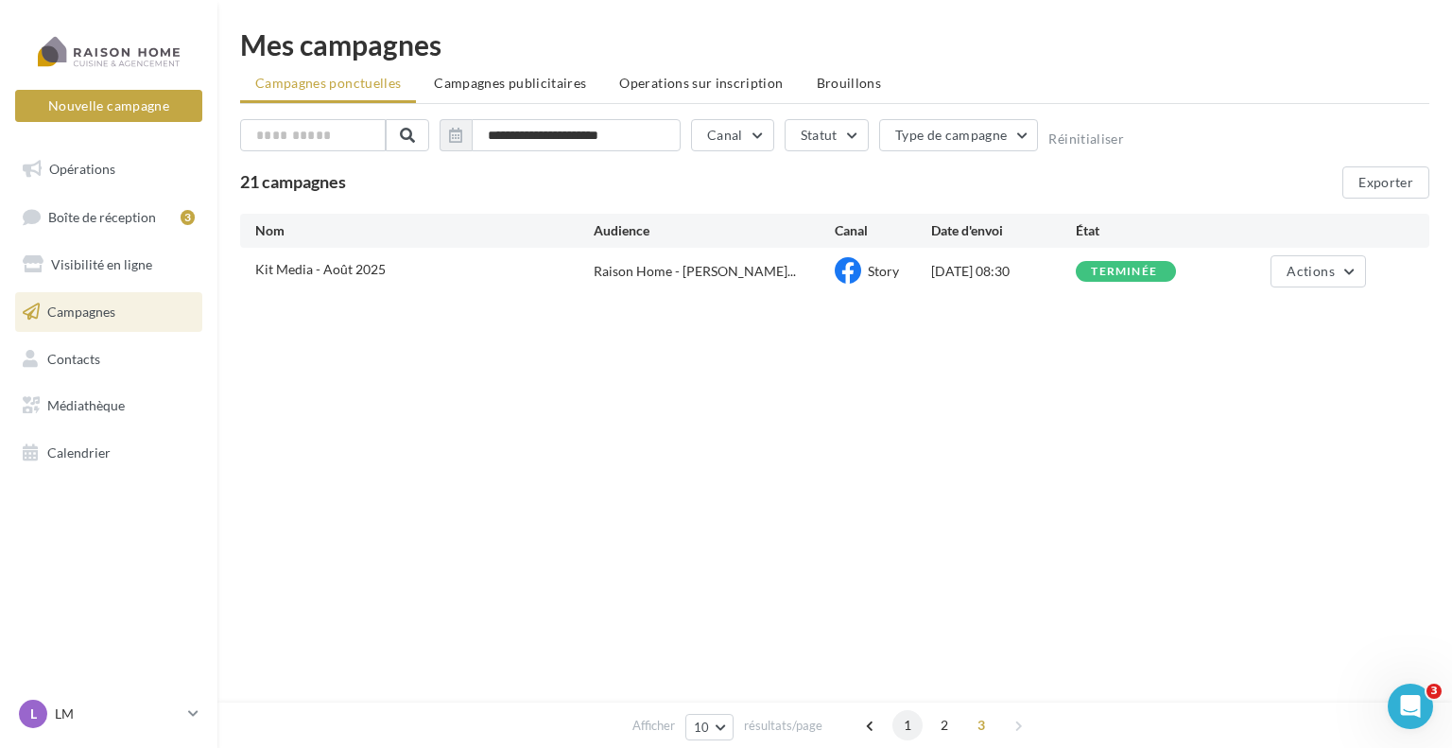
click at [895, 724] on span "1" at bounding box center [907, 725] width 30 height 30
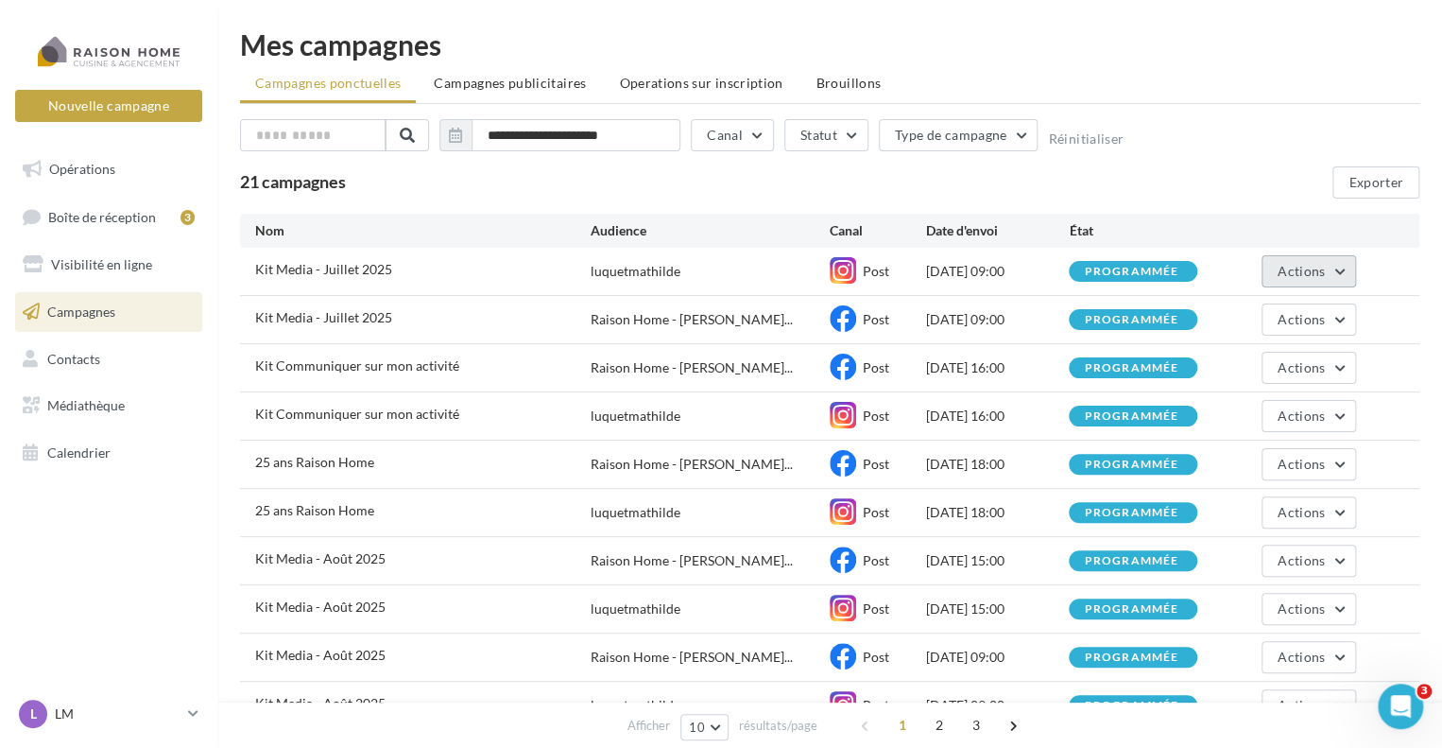
click at [1340, 276] on button "Actions" at bounding box center [1309, 271] width 95 height 32
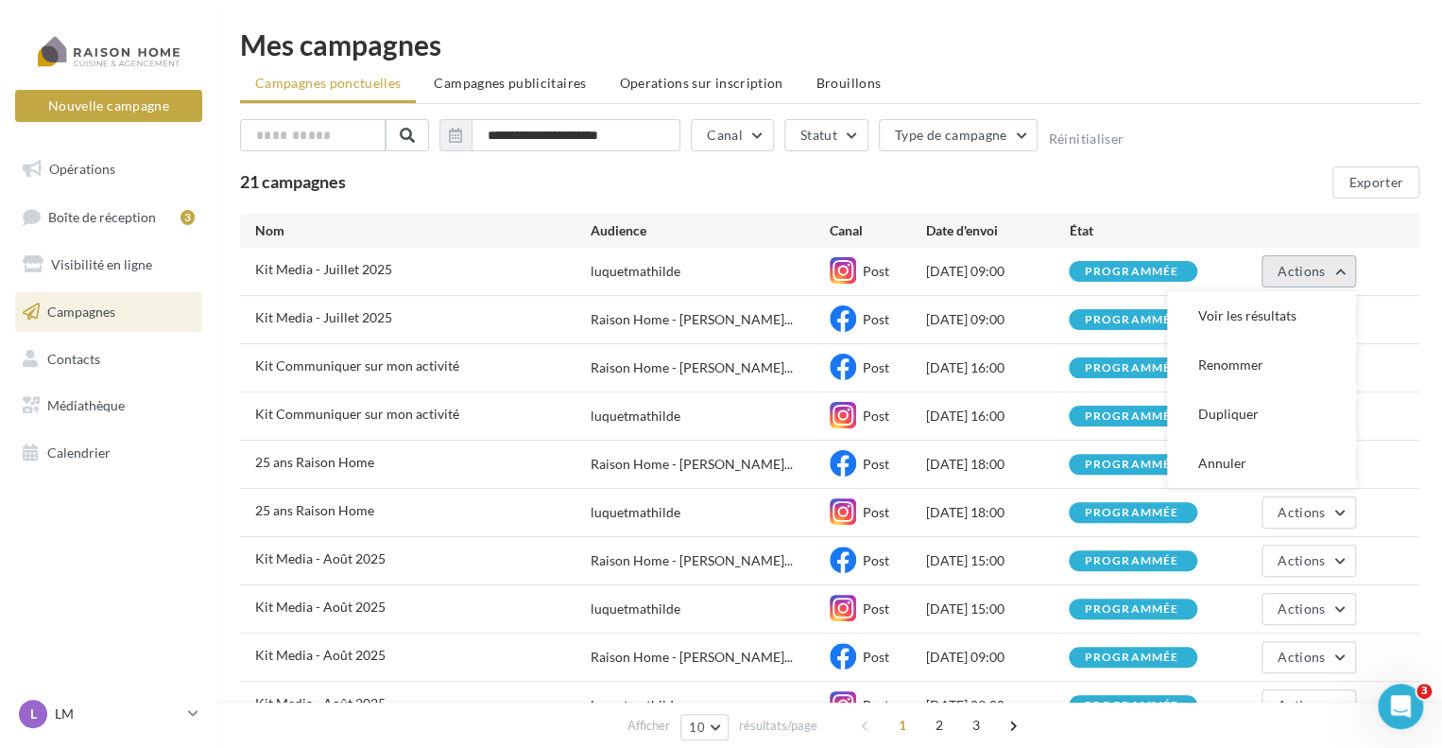
click at [1340, 276] on button "Actions" at bounding box center [1309, 271] width 95 height 32
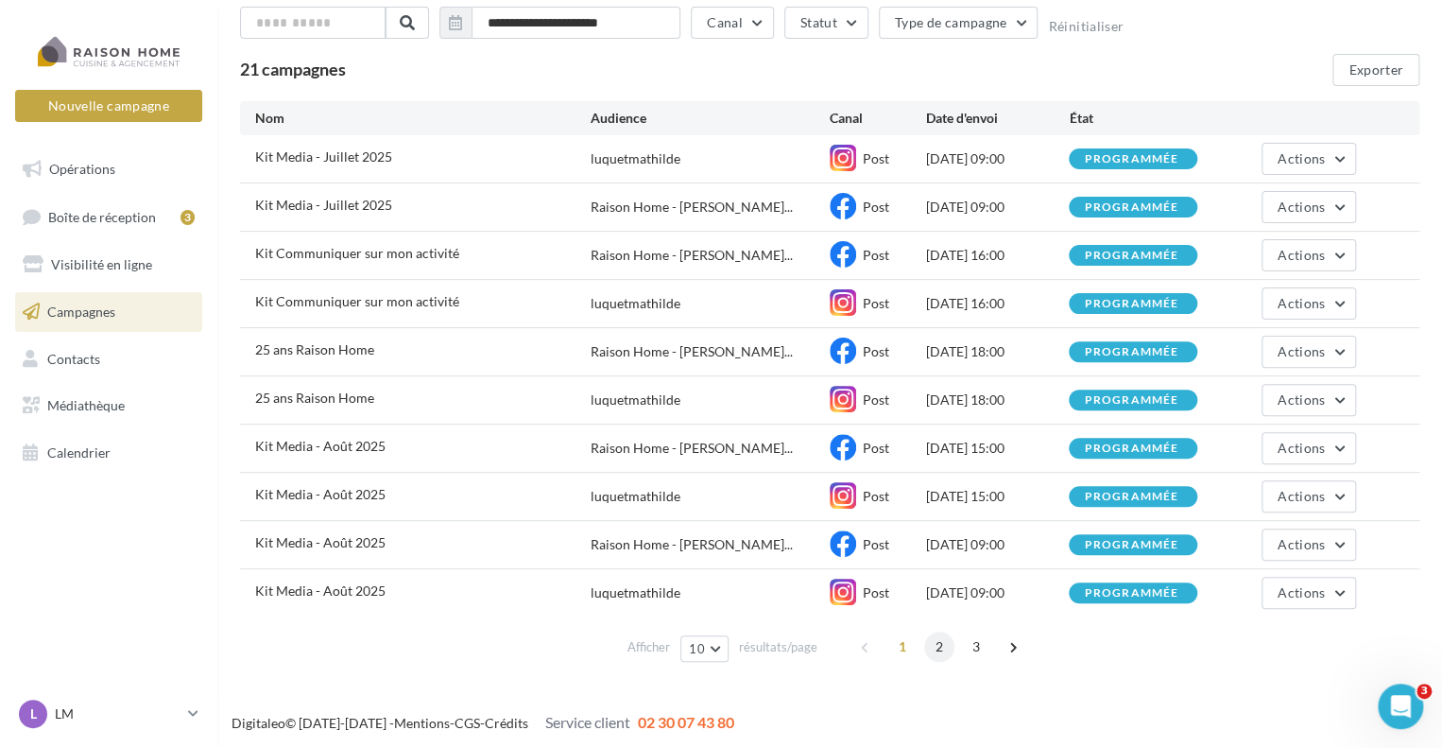
click at [942, 646] on span "2" at bounding box center [939, 646] width 30 height 30
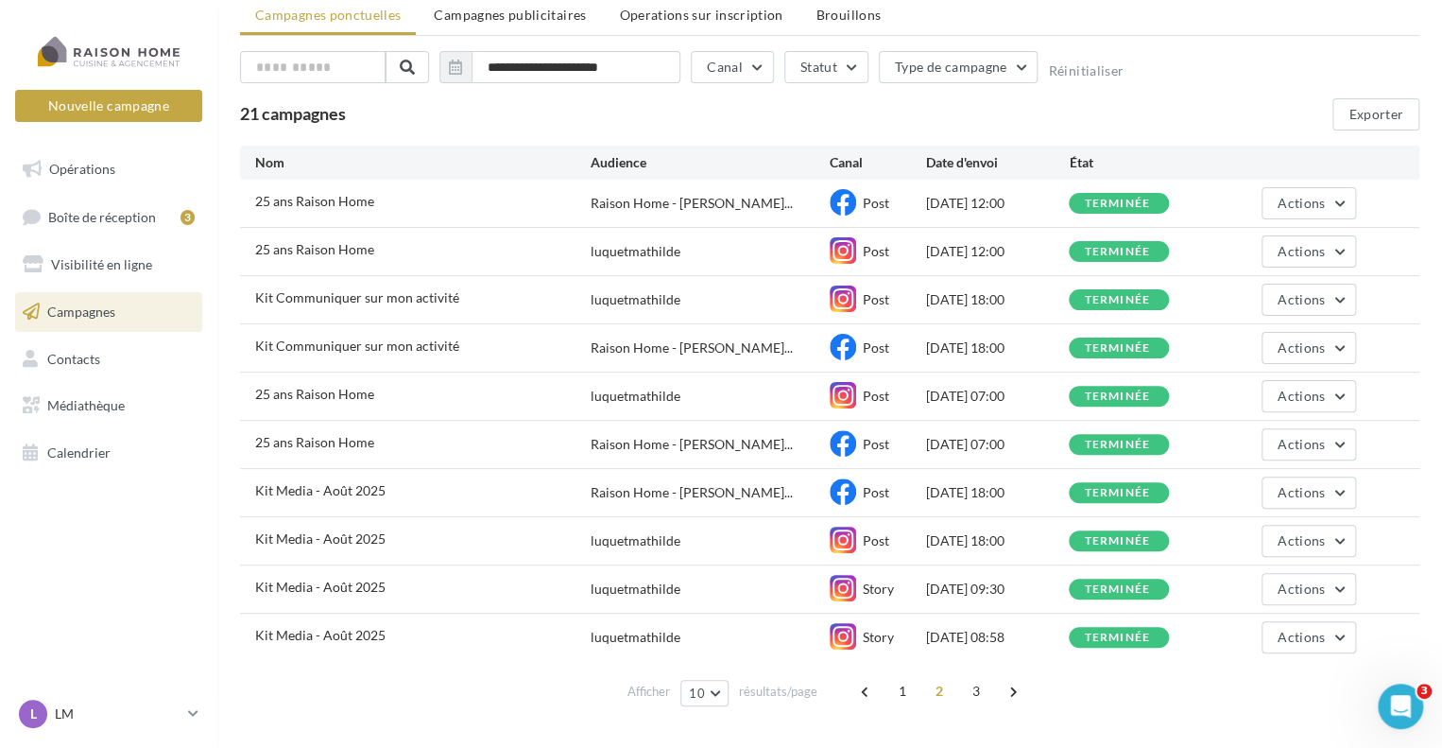
scroll to position [112, 0]
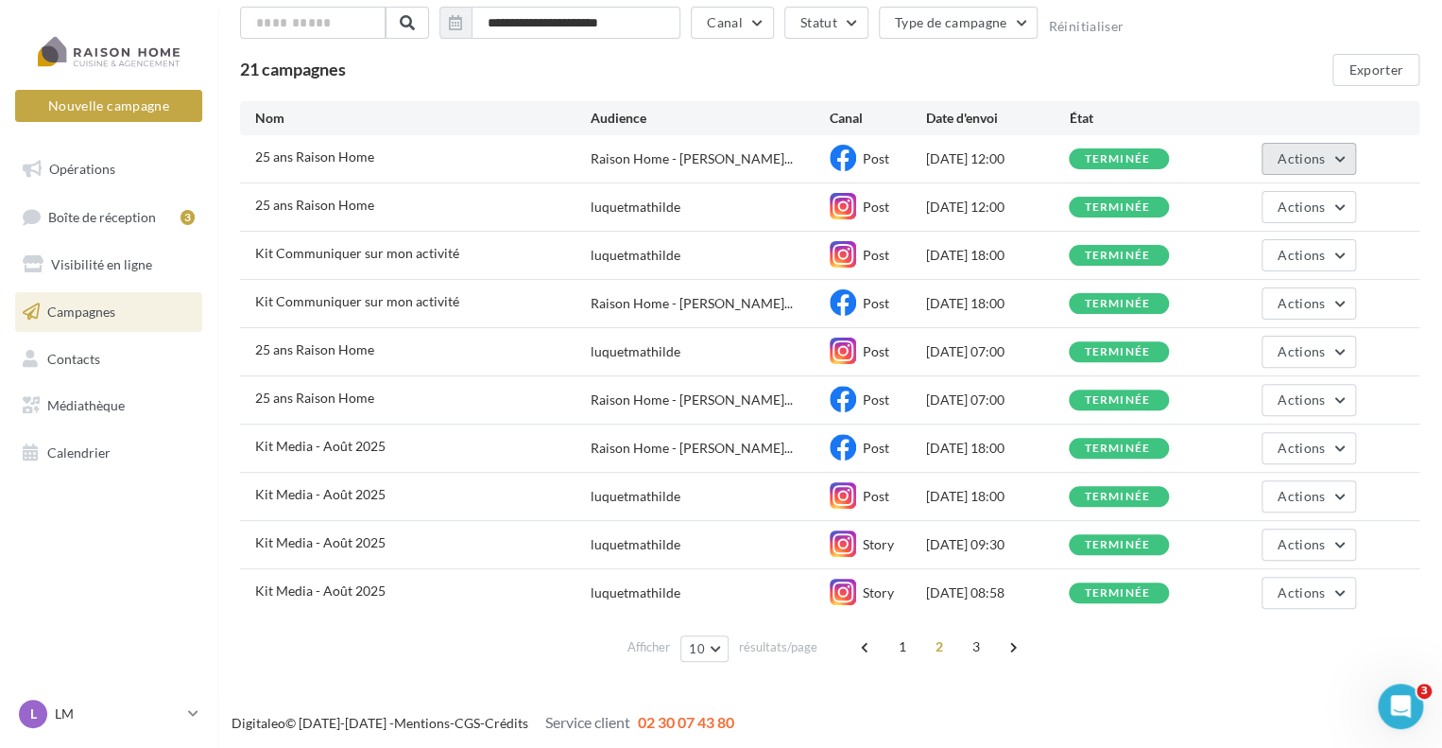
click at [1318, 146] on button "Actions" at bounding box center [1309, 159] width 95 height 32
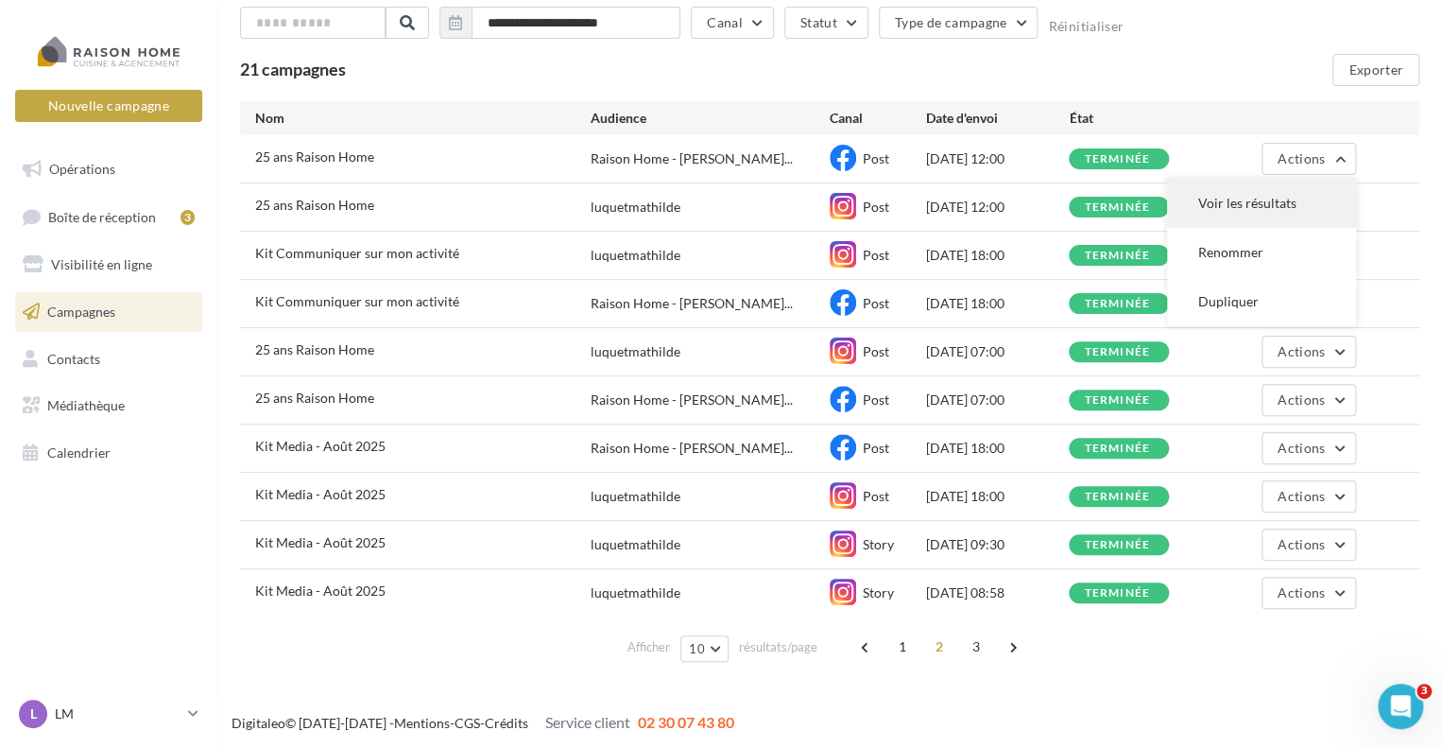
click at [1236, 211] on button "Voir les résultats" at bounding box center [1261, 203] width 189 height 49
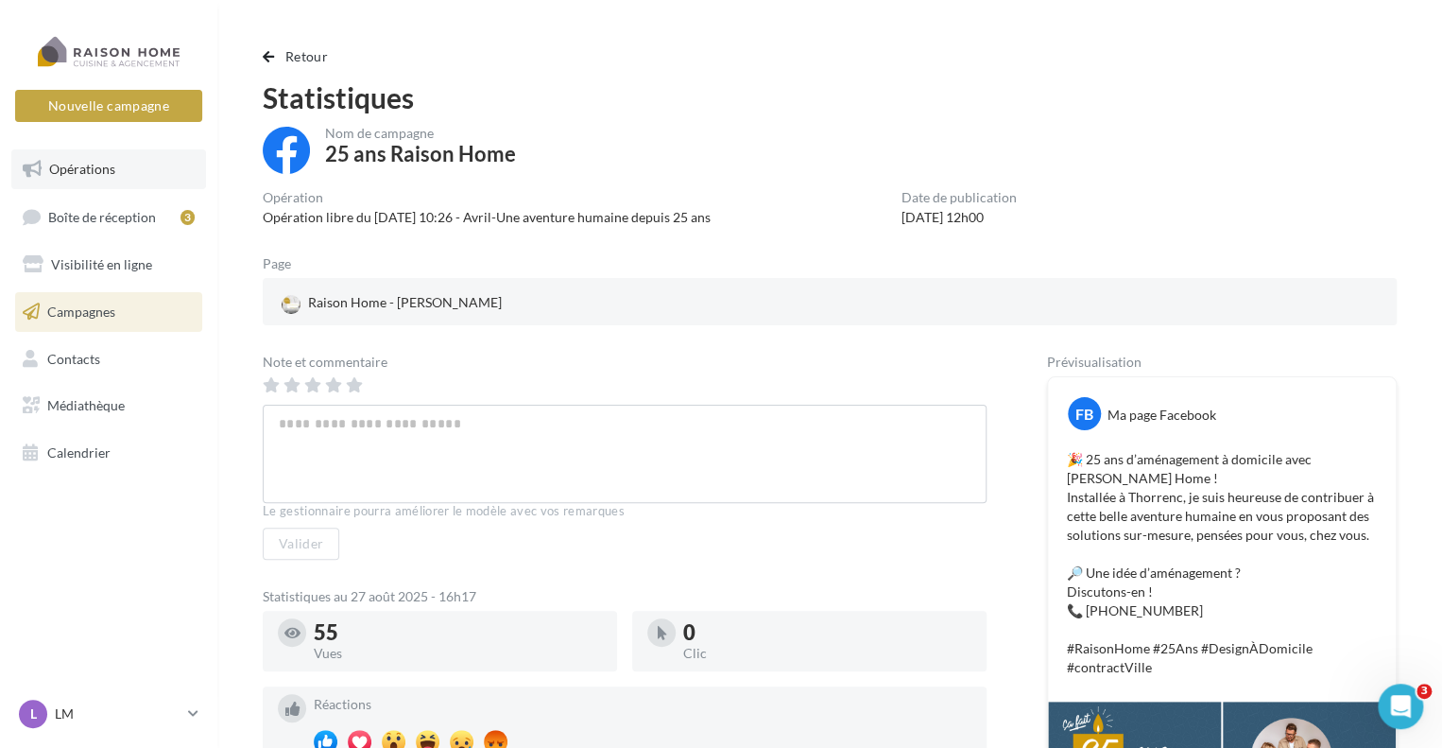
click at [79, 168] on span "Opérations" at bounding box center [82, 169] width 66 height 16
